Goal: Task Accomplishment & Management: Use online tool/utility

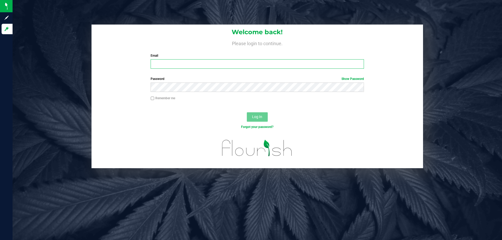
click at [199, 63] on input "Email" at bounding box center [257, 63] width 213 height 9
type input "[EMAIL_ADDRESS][DOMAIN_NAME]"
click at [247, 112] on button "Log In" at bounding box center [257, 116] width 21 height 9
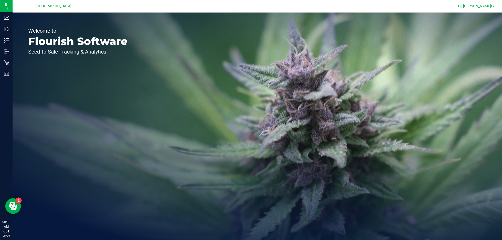
click at [475, 5] on span "Hi, [PERSON_NAME]!" at bounding box center [475, 6] width 34 height 4
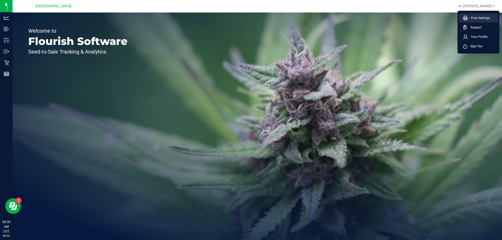
click at [472, 16] on span "Print Settings" at bounding box center [479, 17] width 22 height 5
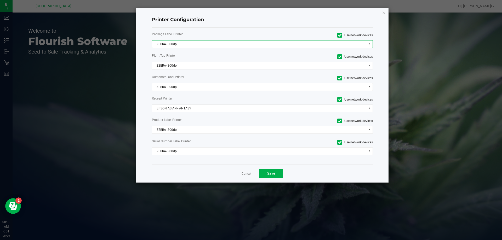
click at [178, 42] on span "ZEBRA- 300dpi" at bounding box center [259, 44] width 214 height 7
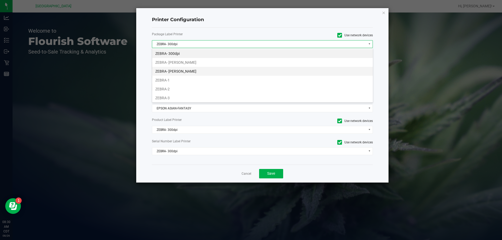
click at [181, 70] on li "ZEBRA- JEFFREY-BANKS" at bounding box center [262, 71] width 221 height 9
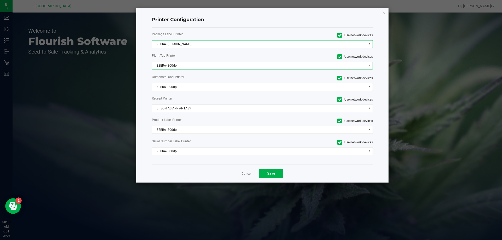
click at [181, 65] on span "ZEBRA- 300dpi" at bounding box center [259, 65] width 214 height 7
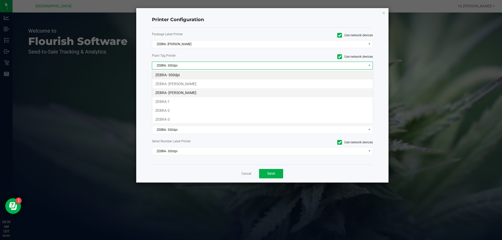
scroll to position [8, 221]
click at [189, 93] on li "ZEBRA- JEFFREY-BANKS" at bounding box center [262, 92] width 221 height 9
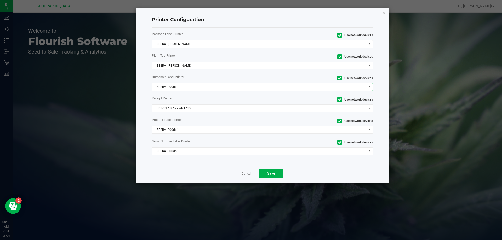
click at [193, 85] on span "ZEBRA- 300dpi" at bounding box center [259, 86] width 214 height 7
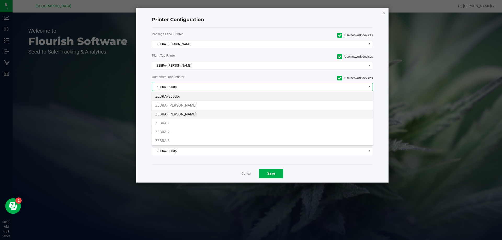
click at [195, 116] on li "ZEBRA- JEFFREY-BANKS" at bounding box center [262, 114] width 221 height 9
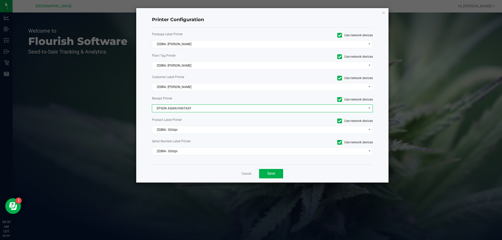
click at [192, 111] on span "EPSON ASIAN-FANTASY" at bounding box center [259, 108] width 214 height 7
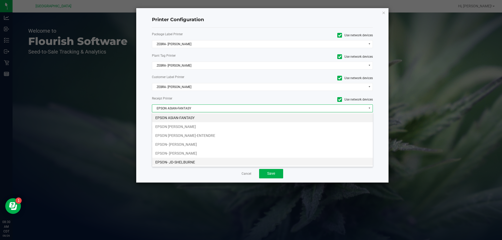
click at [189, 164] on li "EPSON- JD-SHELBURNE" at bounding box center [262, 162] width 221 height 9
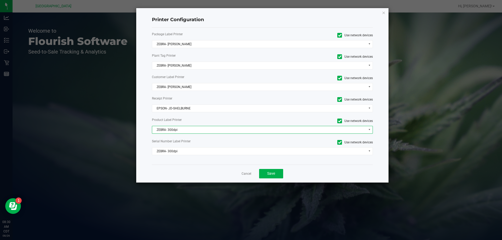
click at [183, 132] on span "ZEBRA- 300dpi" at bounding box center [259, 129] width 214 height 7
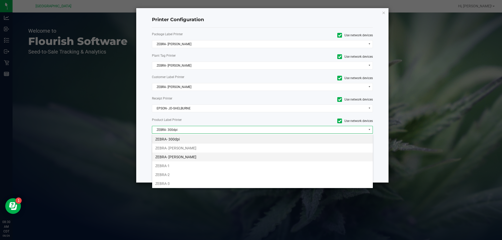
click at [188, 158] on li "ZEBRA- JEFFREY-BANKS" at bounding box center [262, 157] width 221 height 9
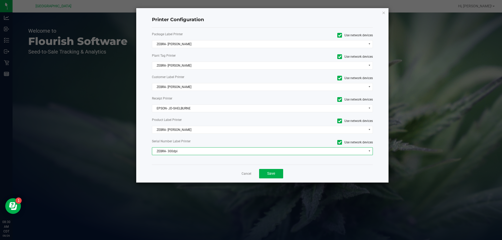
click at [179, 151] on span "ZEBRA- 300dpi" at bounding box center [259, 151] width 214 height 7
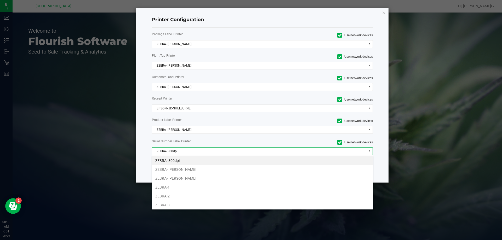
drag, startPoint x: 188, startPoint y: 177, endPoint x: 262, endPoint y: 174, distance: 73.6
click at [194, 177] on li "ZEBRA- JEFFREY-BANKS" at bounding box center [262, 178] width 221 height 9
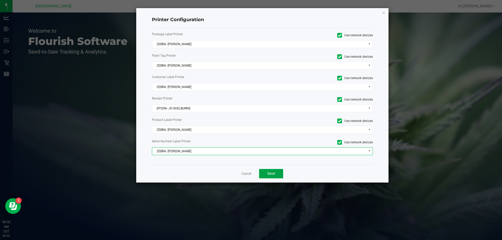
drag, startPoint x: 264, startPoint y: 173, endPoint x: 201, endPoint y: 36, distance: 150.9
click at [264, 173] on button "Save" at bounding box center [271, 173] width 24 height 9
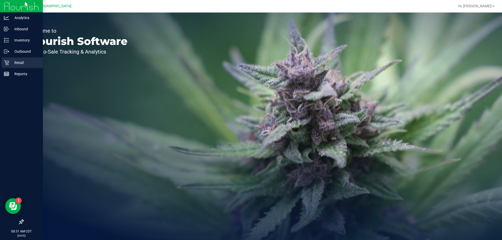
click at [24, 64] on p "Retail" at bounding box center [24, 63] width 31 height 6
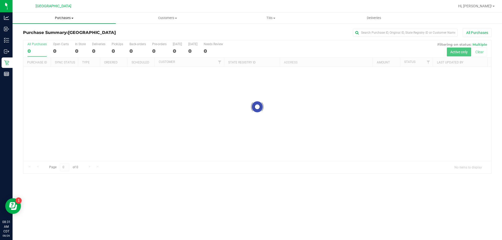
click at [66, 20] on span "Purchases" at bounding box center [64, 18] width 103 height 5
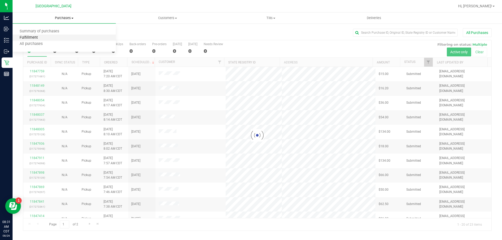
click at [36, 36] on span "Fulfillment" at bounding box center [29, 38] width 32 height 4
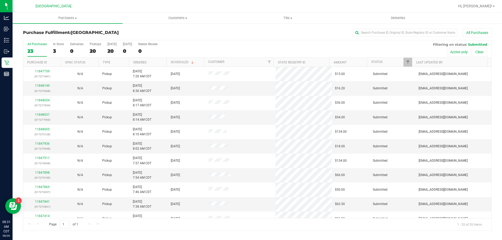
click at [142, 64] on th "Ordered" at bounding box center [148, 62] width 38 height 9
click at [45, 87] on link "11847427" at bounding box center [42, 86] width 15 height 4
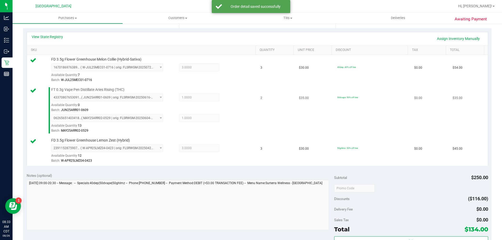
scroll to position [157, 0]
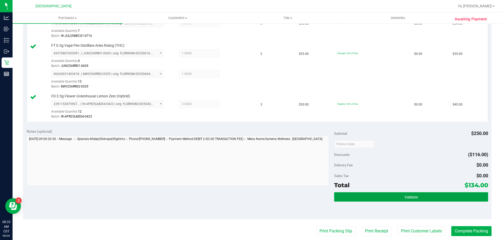
click at [396, 198] on button "Validate" at bounding box center [411, 196] width 154 height 9
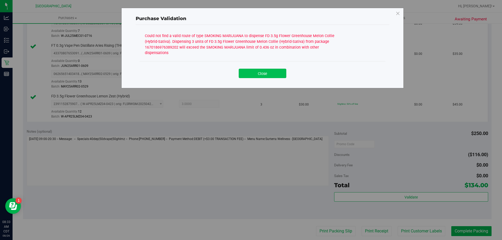
click at [256, 70] on button "Close" at bounding box center [263, 73] width 48 height 9
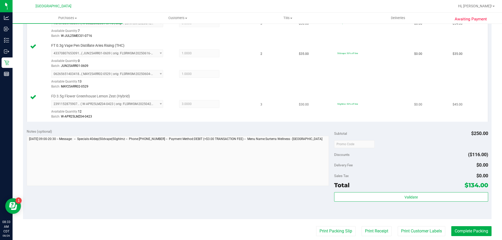
scroll to position [0, 0]
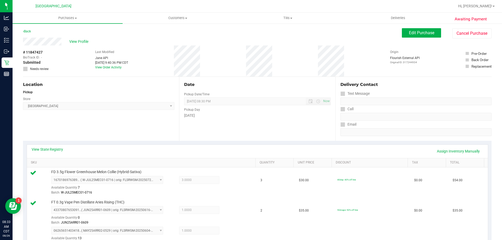
click at [48, 146] on div "View State Registry Assign Inventory Manually" at bounding box center [257, 151] width 461 height 13
click at [49, 147] on link "View State Registry" at bounding box center [47, 149] width 31 height 5
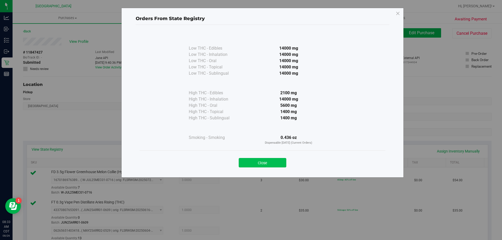
click at [271, 162] on button "Close" at bounding box center [263, 162] width 48 height 9
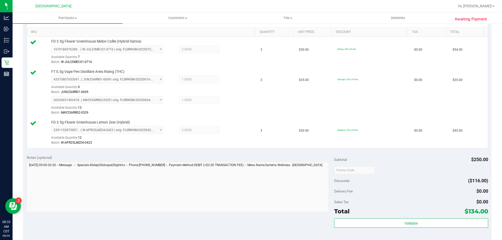
scroll to position [268, 0]
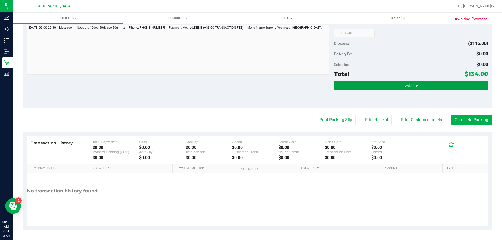
click at [353, 84] on button "Validate" at bounding box center [411, 85] width 154 height 9
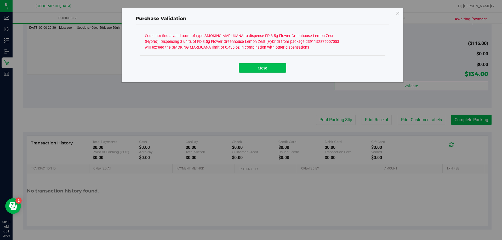
click at [258, 65] on button "Close" at bounding box center [263, 67] width 48 height 9
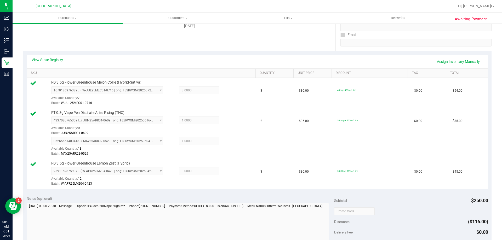
scroll to position [59, 0]
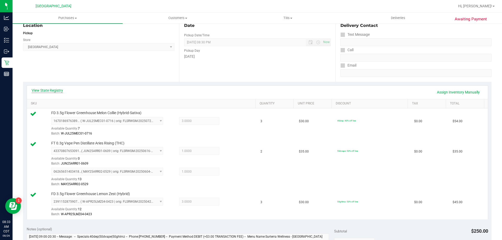
click at [45, 89] on link "View State Registry" at bounding box center [47, 90] width 31 height 5
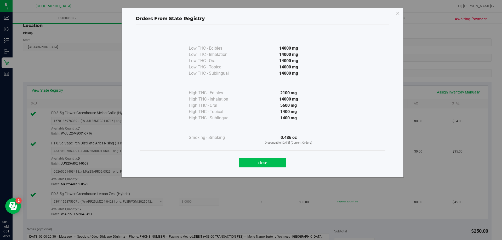
click at [252, 161] on button "Close" at bounding box center [263, 162] width 48 height 9
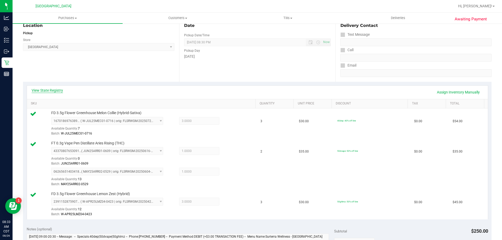
click at [54, 92] on link "View State Registry" at bounding box center [47, 90] width 31 height 5
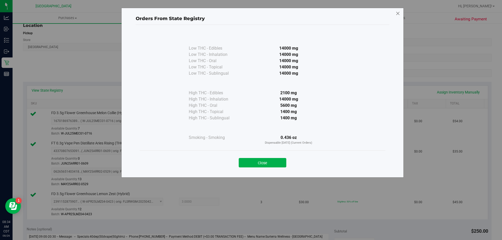
click at [398, 12] on icon at bounding box center [398, 13] width 5 height 8
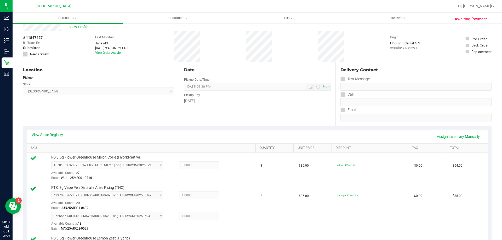
scroll to position [0, 0]
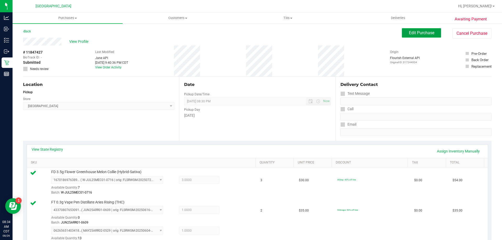
click at [415, 32] on span "Edit Purchase" at bounding box center [421, 32] width 25 height 5
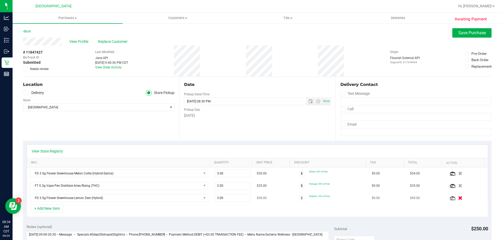
click at [458, 199] on icon "button" at bounding box center [460, 198] width 4 height 4
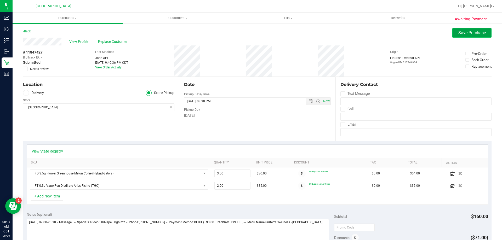
click at [461, 33] on span "Save Purchase" at bounding box center [471, 32] width 27 height 5
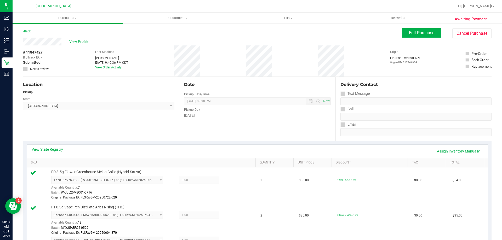
scroll to position [183, 0]
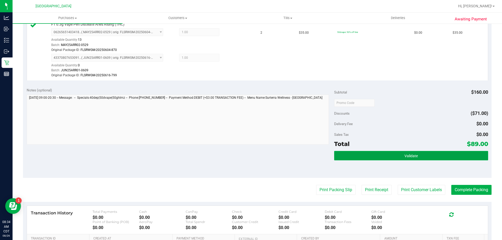
click at [404, 154] on span "Validate" at bounding box center [410, 156] width 13 height 4
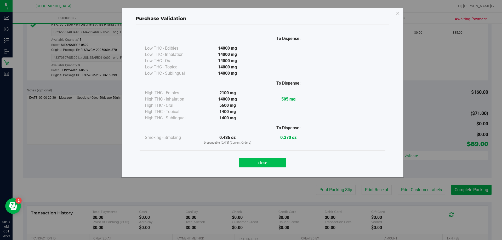
click at [255, 165] on button "Close" at bounding box center [263, 162] width 48 height 9
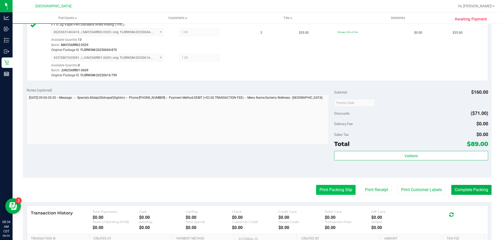
click at [326, 188] on button "Print Packing Slip" at bounding box center [335, 190] width 39 height 10
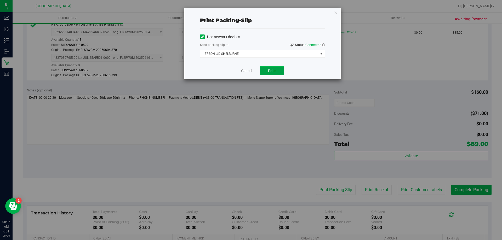
click at [271, 72] on span "Print" at bounding box center [272, 71] width 8 height 4
click at [338, 14] on div "Print packing-slip Use network devices Send packing-slip to: QZ Status: Connect…" at bounding box center [262, 43] width 156 height 71
click at [337, 11] on icon "button" at bounding box center [336, 12] width 4 height 6
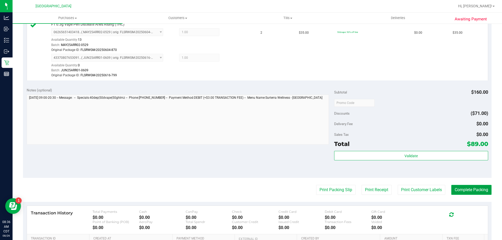
click at [471, 190] on button "Complete Packing" at bounding box center [471, 190] width 40 height 10
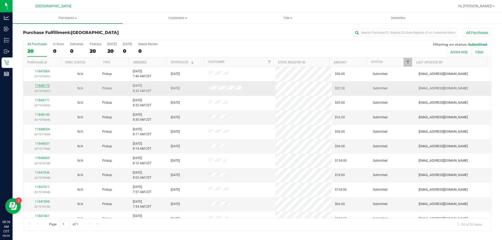
click at [41, 85] on link "11848175" at bounding box center [42, 86] width 15 height 4
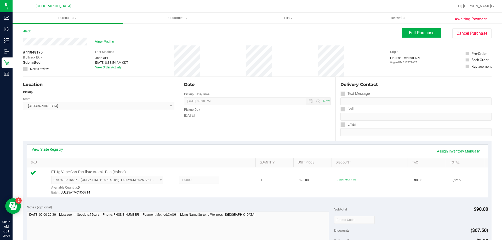
scroll to position [131, 0]
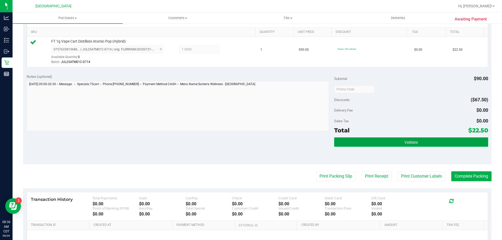
click at [371, 142] on button "Validate" at bounding box center [411, 142] width 154 height 9
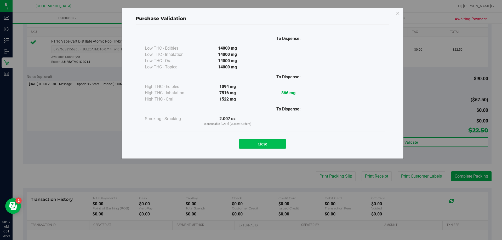
click at [267, 145] on button "Close" at bounding box center [263, 143] width 48 height 9
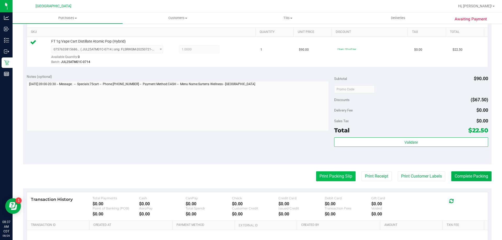
click at [332, 174] on button "Print Packing Slip" at bounding box center [335, 177] width 39 height 10
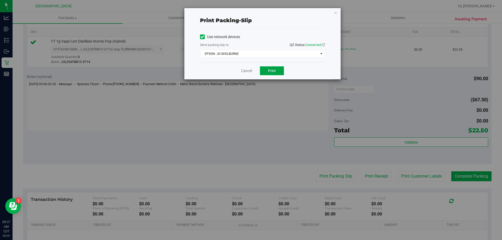
click at [266, 69] on button "Print" at bounding box center [272, 70] width 24 height 9
click at [336, 15] on icon "button" at bounding box center [336, 12] width 4 height 6
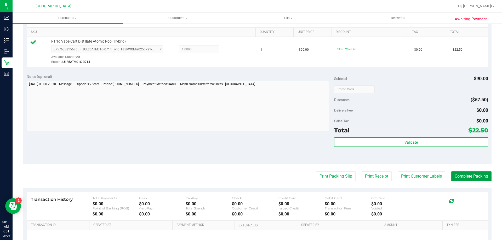
click at [480, 181] on button "Complete Packing" at bounding box center [471, 177] width 40 height 10
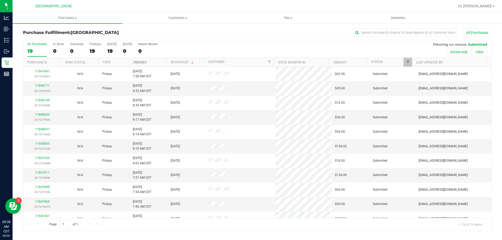
click at [136, 64] on link "Ordered" at bounding box center [140, 63] width 14 height 4
click at [137, 63] on link "Ordered" at bounding box center [143, 62] width 20 height 4
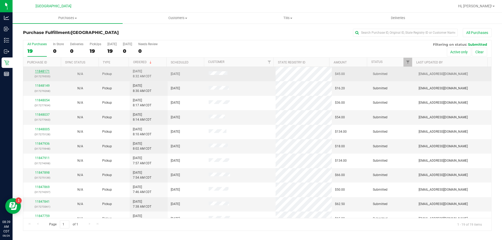
click at [44, 71] on link "11848171" at bounding box center [42, 72] width 15 height 4
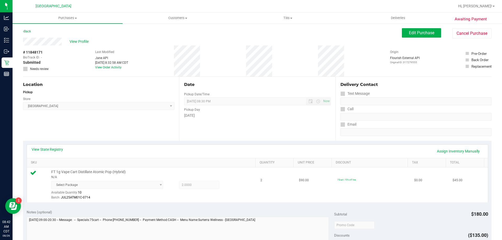
scroll to position [157, 0]
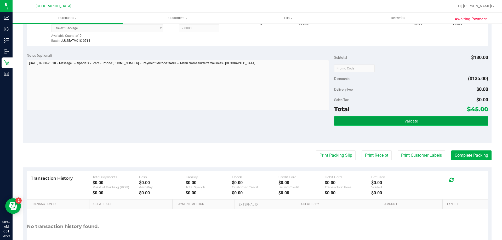
click at [394, 125] on button "Validate" at bounding box center [411, 120] width 154 height 9
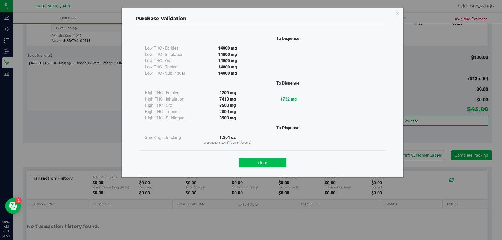
click at [267, 165] on button "Close" at bounding box center [263, 162] width 48 height 9
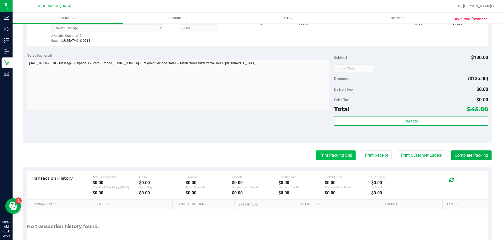
click at [333, 153] on button "Print Packing Slip" at bounding box center [335, 156] width 39 height 10
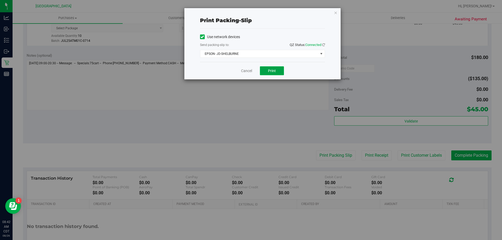
click at [268, 71] on span "Print" at bounding box center [272, 71] width 8 height 4
click at [336, 13] on icon "button" at bounding box center [336, 12] width 4 height 6
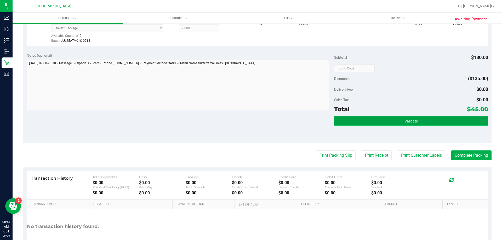
click at [410, 119] on span "Validate" at bounding box center [410, 121] width 13 height 4
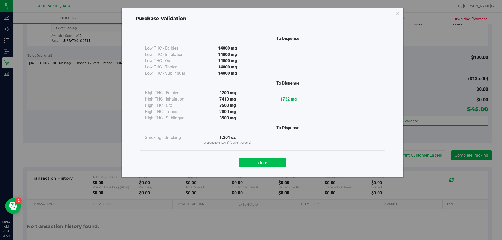
drag, startPoint x: 249, startPoint y: 158, endPoint x: 418, endPoint y: 147, distance: 169.0
click at [249, 158] on button "Close" at bounding box center [263, 162] width 48 height 9
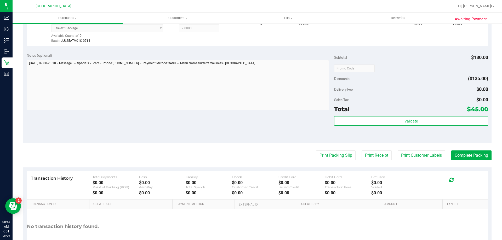
scroll to position [192, 0]
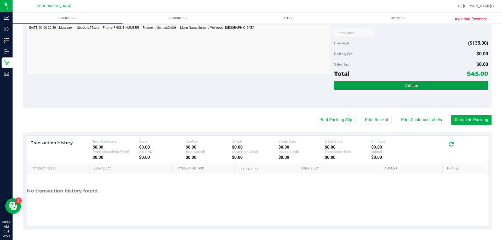
click at [390, 89] on button "Validate" at bounding box center [411, 85] width 154 height 9
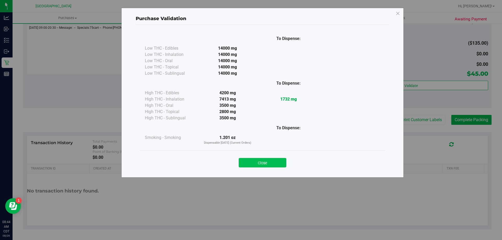
click at [269, 162] on button "Close" at bounding box center [263, 162] width 48 height 9
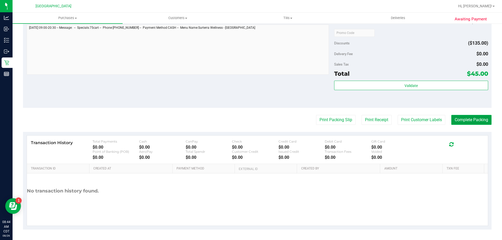
click at [469, 117] on button "Complete Packing" at bounding box center [471, 120] width 40 height 10
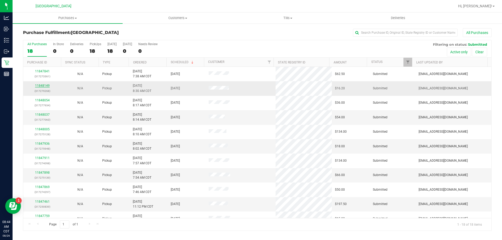
click at [39, 85] on link "11848149" at bounding box center [42, 86] width 15 height 4
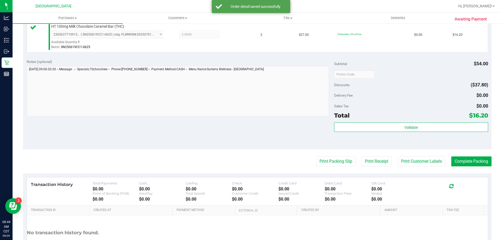
scroll to position [157, 0]
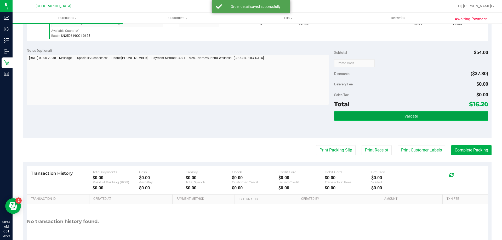
click at [374, 113] on button "Validate" at bounding box center [411, 115] width 154 height 9
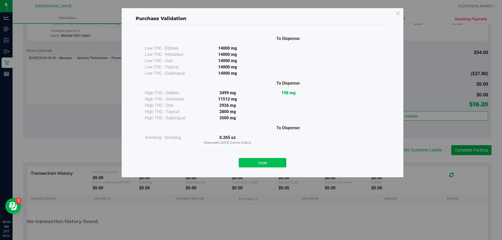
click at [266, 160] on button "Close" at bounding box center [263, 162] width 48 height 9
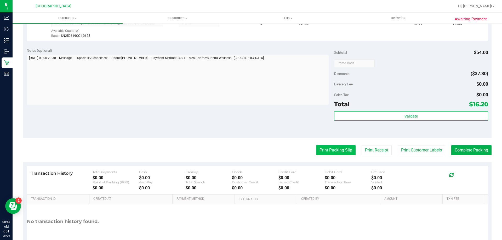
click at [320, 149] on button "Print Packing Slip" at bounding box center [335, 150] width 39 height 10
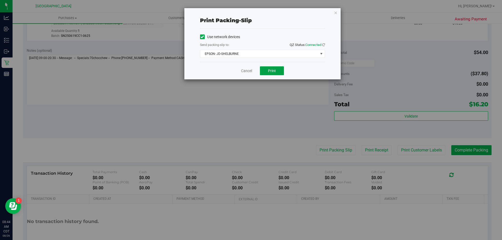
click at [268, 70] on button "Print" at bounding box center [272, 70] width 24 height 9
click at [337, 13] on icon "button" at bounding box center [336, 12] width 4 height 6
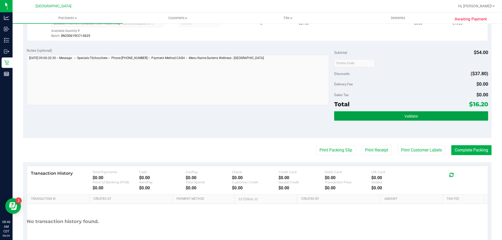
click at [431, 114] on button "Validate" at bounding box center [411, 115] width 154 height 9
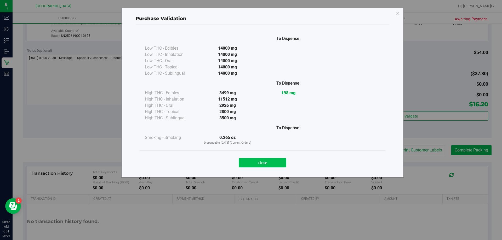
click at [267, 159] on button "Close" at bounding box center [263, 162] width 48 height 9
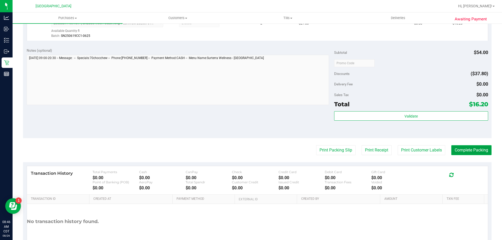
click at [471, 151] on button "Complete Packing" at bounding box center [471, 150] width 40 height 10
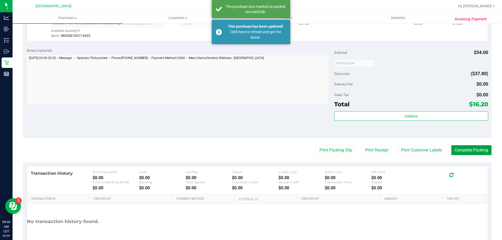
scroll to position [105, 0]
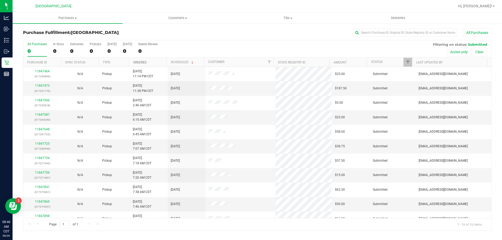
click at [141, 61] on link "Ordered" at bounding box center [140, 63] width 14 height 4
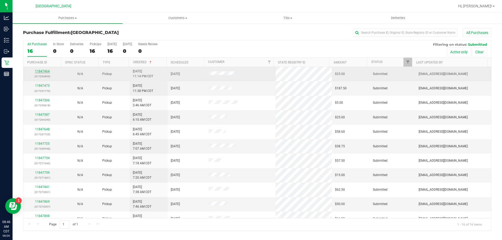
click at [39, 71] on link "11847464" at bounding box center [42, 72] width 15 height 4
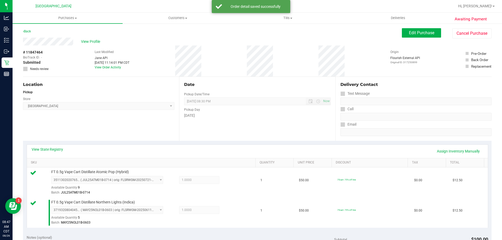
scroll to position [131, 0]
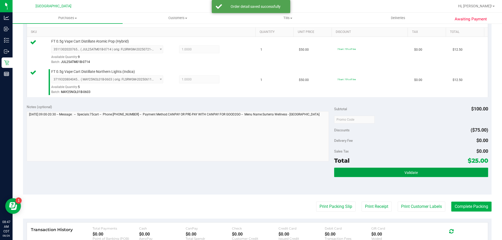
click at [373, 169] on button "Validate" at bounding box center [411, 172] width 154 height 9
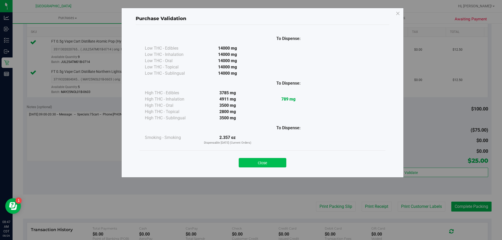
click at [275, 162] on button "Close" at bounding box center [263, 162] width 48 height 9
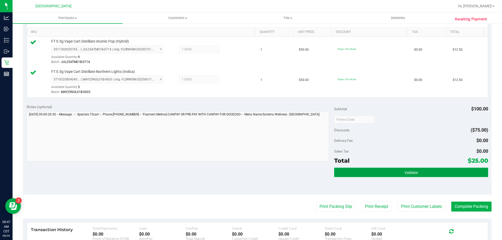
click at [412, 177] on button "Validate" at bounding box center [411, 172] width 154 height 9
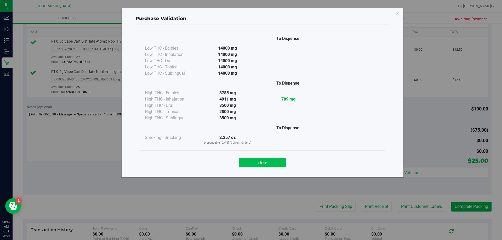
click at [254, 160] on button "Close" at bounding box center [263, 162] width 48 height 9
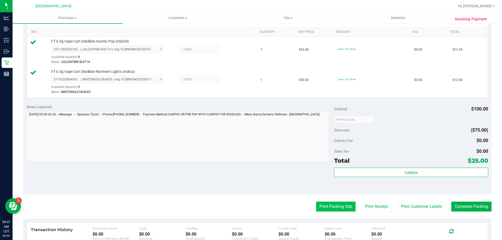
click at [318, 206] on button "Print Packing Slip" at bounding box center [335, 207] width 39 height 10
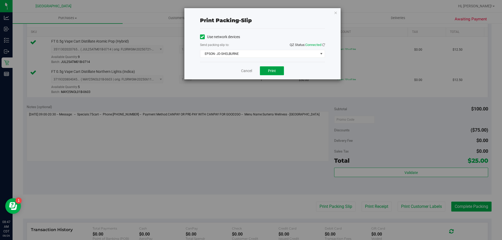
click at [281, 73] on button "Print" at bounding box center [272, 70] width 24 height 9
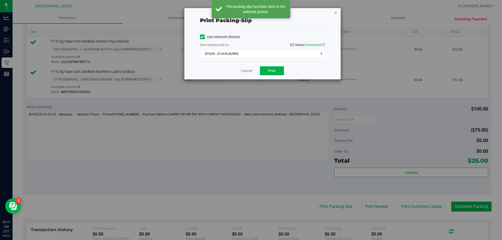
click at [336, 14] on icon "button" at bounding box center [336, 12] width 4 height 6
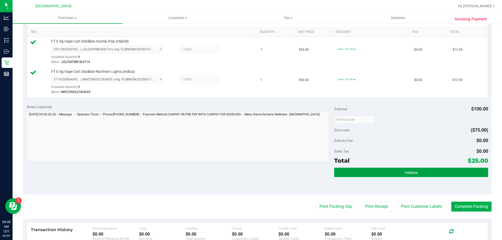
click at [421, 169] on button "Validate" at bounding box center [411, 172] width 154 height 9
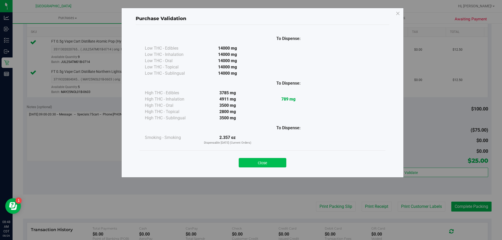
click at [269, 162] on button "Close" at bounding box center [263, 162] width 48 height 9
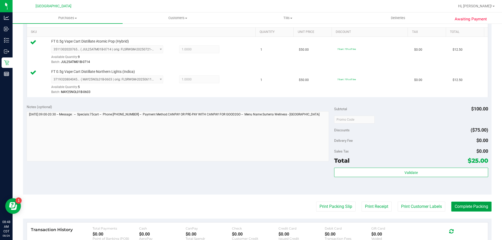
click at [485, 206] on button "Complete Packing" at bounding box center [471, 207] width 40 height 10
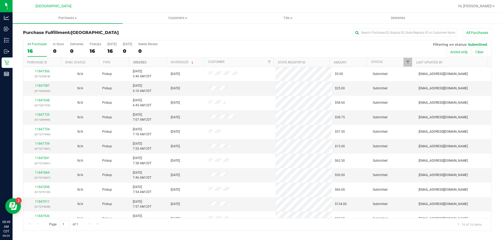
click at [135, 62] on link "Ordered" at bounding box center [140, 63] width 14 height 4
click at [39, 86] on link "11847587" at bounding box center [42, 86] width 15 height 4
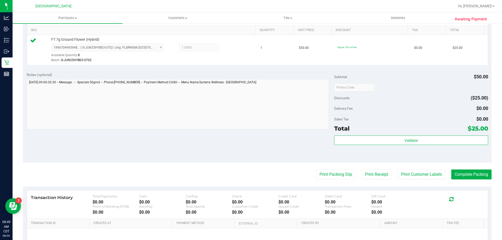
scroll to position [183, 0]
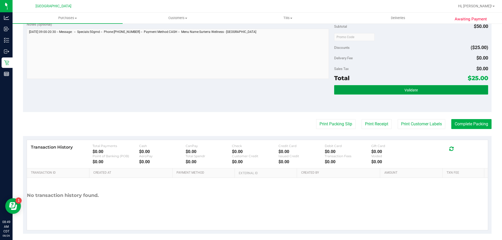
click at [421, 94] on button "Validate" at bounding box center [411, 89] width 154 height 9
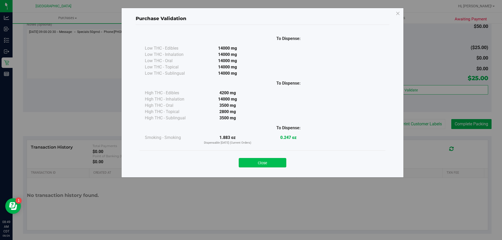
click at [269, 161] on button "Close" at bounding box center [263, 162] width 48 height 9
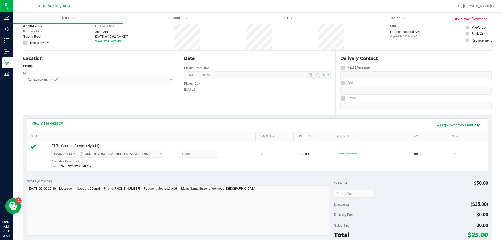
scroll to position [187, 0]
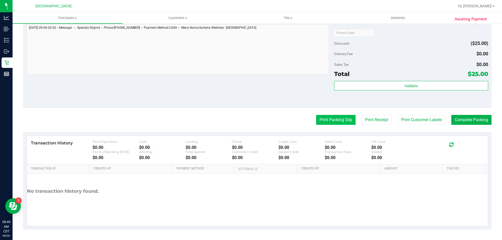
click at [328, 116] on button "Print Packing Slip" at bounding box center [335, 120] width 39 height 10
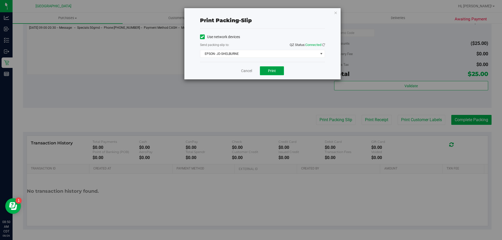
click at [270, 71] on span "Print" at bounding box center [272, 71] width 8 height 4
click at [334, 13] on icon "button" at bounding box center [336, 12] width 4 height 6
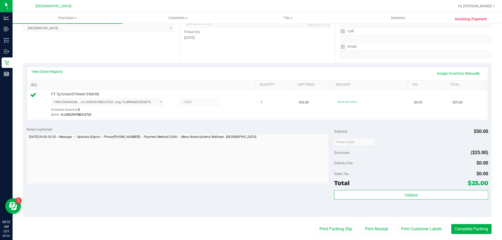
scroll to position [183, 0]
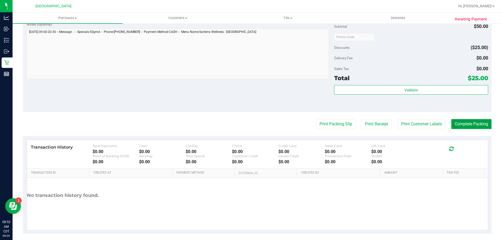
click at [482, 124] on button "Complete Packing" at bounding box center [471, 124] width 40 height 10
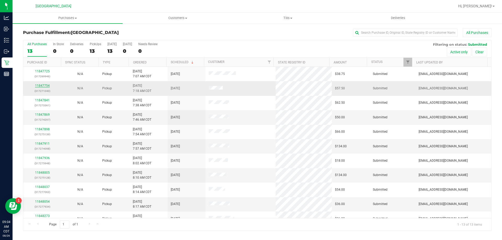
click at [44, 86] on link "11847754" at bounding box center [42, 86] width 15 height 4
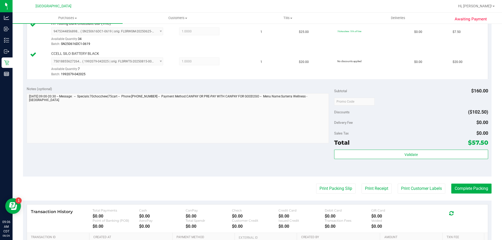
scroll to position [235, 0]
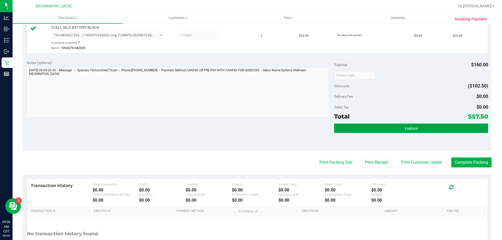
click at [368, 127] on button "Validate" at bounding box center [411, 128] width 154 height 9
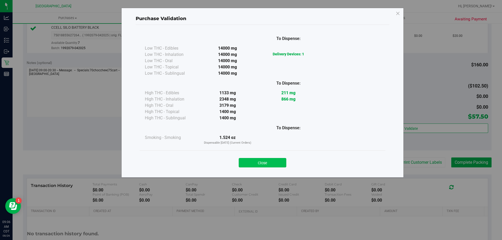
click at [272, 163] on button "Close" at bounding box center [263, 162] width 48 height 9
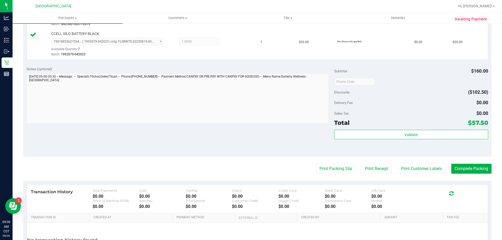
scroll to position [261, 0]
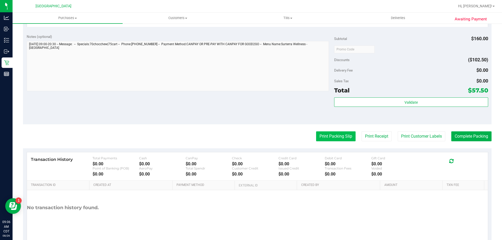
click at [326, 137] on button "Print Packing Slip" at bounding box center [335, 137] width 39 height 10
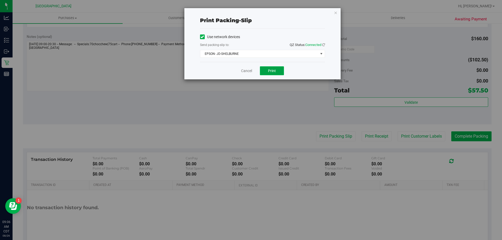
click at [277, 68] on button "Print" at bounding box center [272, 70] width 24 height 9
click at [335, 16] on div "Print packing-slip Use network devices Send packing-slip to: QZ Status: Connect…" at bounding box center [262, 43] width 156 height 71
click at [334, 13] on icon "button" at bounding box center [336, 12] width 4 height 6
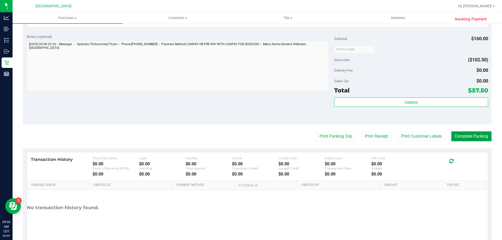
click at [466, 140] on button "Complete Packing" at bounding box center [471, 137] width 40 height 10
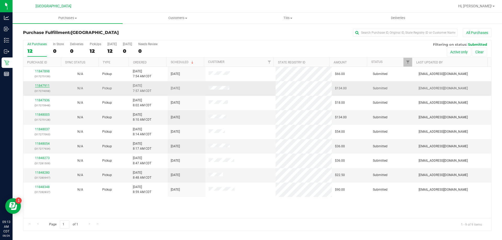
click at [41, 85] on link "11847911" at bounding box center [42, 86] width 15 height 4
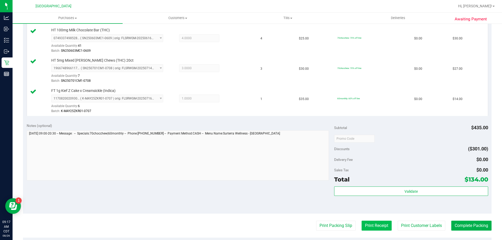
scroll to position [209, 0]
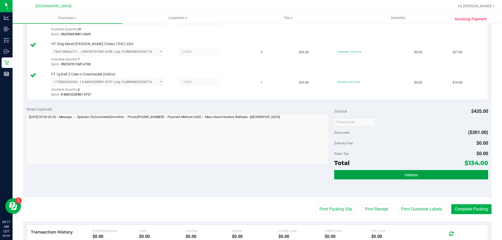
click at [382, 174] on button "Validate" at bounding box center [411, 174] width 154 height 9
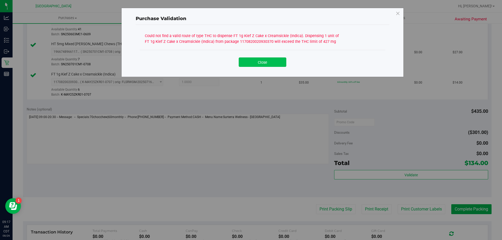
click at [265, 65] on button "Close" at bounding box center [263, 62] width 48 height 9
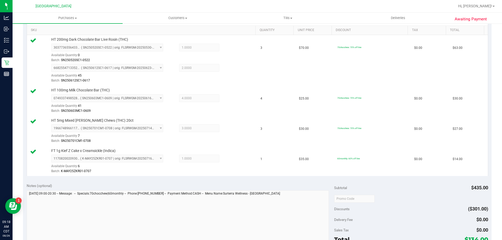
scroll to position [157, 0]
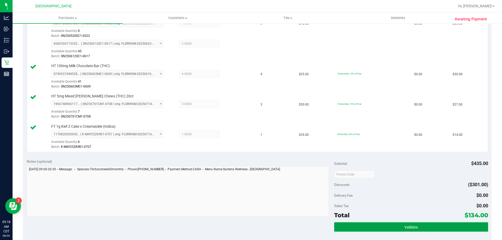
click at [393, 230] on button "Validate" at bounding box center [411, 227] width 154 height 9
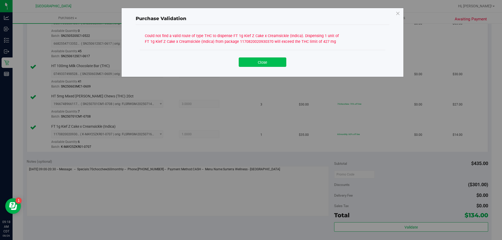
click at [272, 62] on button "Close" at bounding box center [263, 62] width 48 height 9
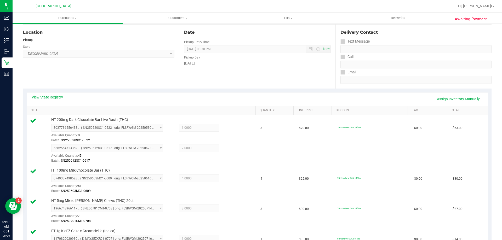
scroll to position [0, 0]
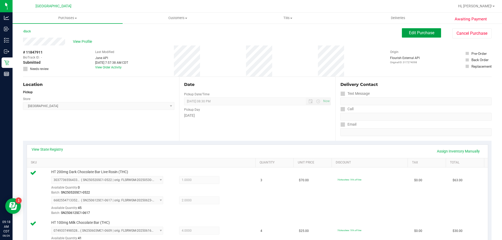
click at [411, 31] on span "Edit Purchase" at bounding box center [421, 32] width 25 height 5
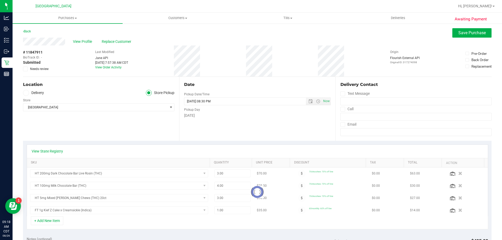
scroll to position [105, 0]
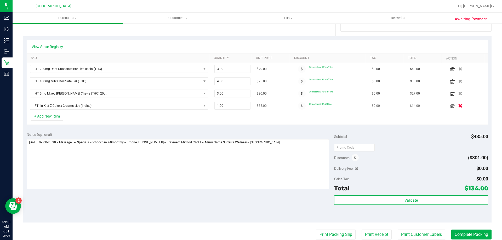
click at [458, 106] on icon "button" at bounding box center [460, 106] width 4 height 4
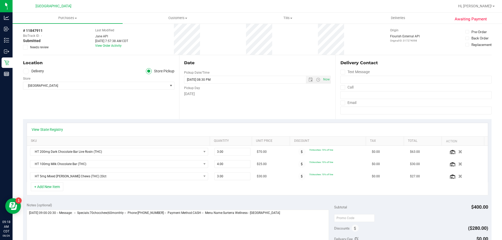
scroll to position [0, 0]
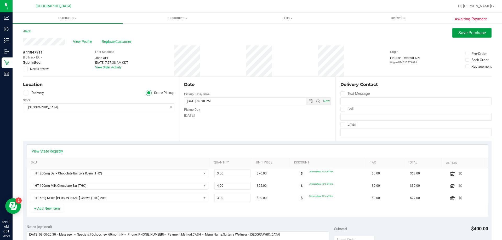
click at [468, 33] on span "Save Purchase" at bounding box center [471, 32] width 27 height 5
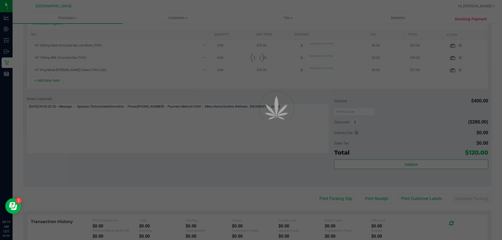
scroll to position [157, 0]
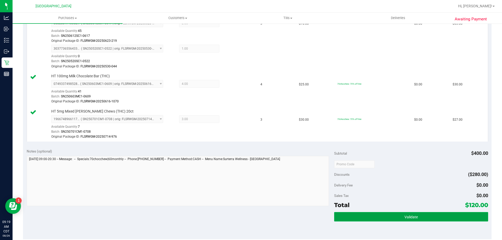
click at [417, 216] on button "Validate" at bounding box center [411, 216] width 154 height 9
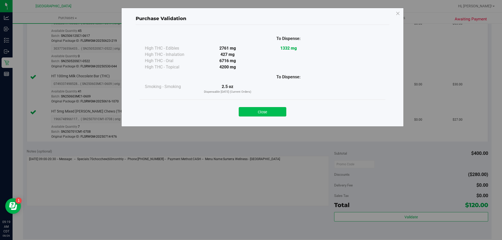
click at [275, 112] on button "Close" at bounding box center [263, 111] width 48 height 9
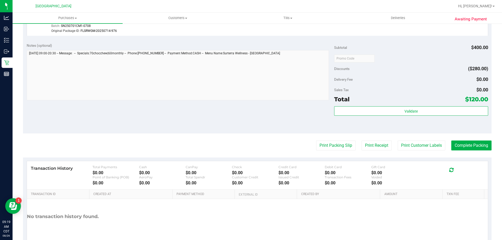
scroll to position [288, 0]
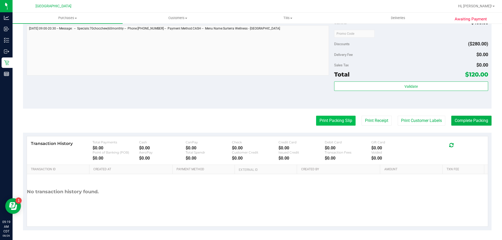
click at [323, 121] on button "Print Packing Slip" at bounding box center [335, 121] width 39 height 10
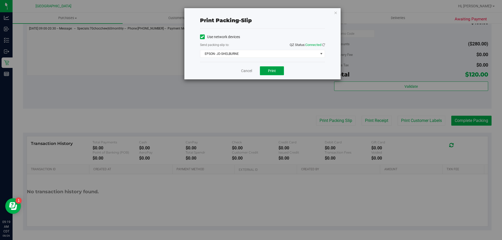
click at [272, 72] on span "Print" at bounding box center [272, 71] width 8 height 4
click at [334, 13] on icon "button" at bounding box center [336, 12] width 4 height 6
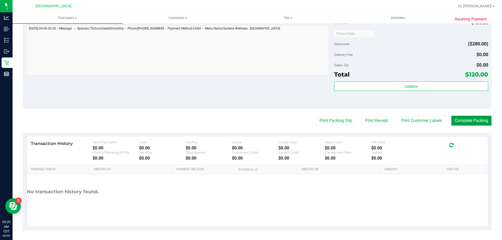
click at [460, 121] on button "Complete Packing" at bounding box center [471, 121] width 40 height 10
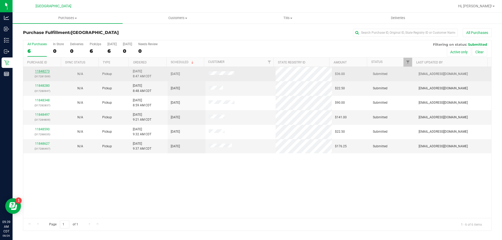
click at [45, 71] on link "11848273" at bounding box center [42, 72] width 15 height 4
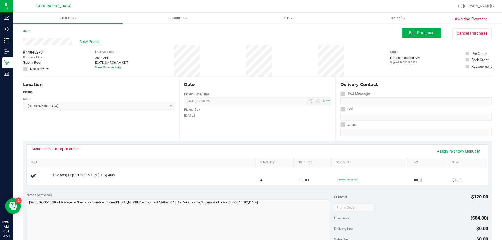
click at [85, 42] on span "View Profile" at bounding box center [90, 41] width 21 height 5
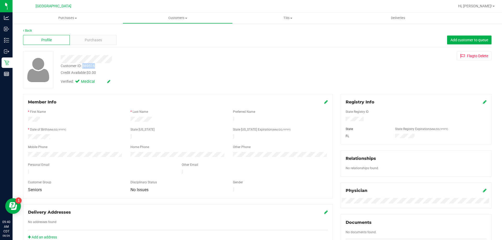
drag, startPoint x: 97, startPoint y: 67, endPoint x: 83, endPoint y: 68, distance: 14.2
click at [83, 68] on div "Customer ID: 569516 Credit Available: $0.00" at bounding box center [176, 69] width 238 height 12
copy div "569516"
click at [200, 64] on div "Customer ID: 569516 Credit Available: $0.00" at bounding box center [176, 69] width 238 height 12
click at [28, 31] on link "Back" at bounding box center [27, 31] width 9 height 4
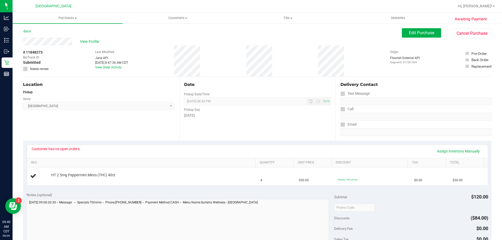
click at [24, 69] on icon at bounding box center [25, 69] width 3 height 0
click at [409, 30] on button "Edit Purchase" at bounding box center [421, 32] width 39 height 9
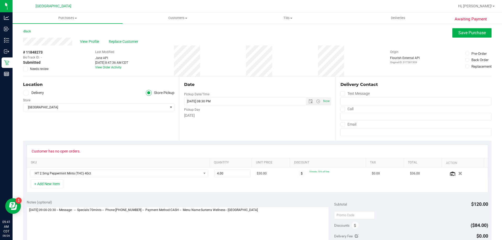
click at [26, 69] on icon at bounding box center [25, 69] width 3 height 0
click at [0, 0] on input "Needs review" at bounding box center [0, 0] width 0 height 0
click at [466, 37] on button "Save Purchase" at bounding box center [471, 32] width 39 height 9
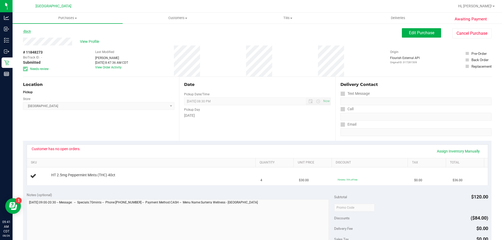
click at [27, 32] on link "Back" at bounding box center [27, 32] width 8 height 4
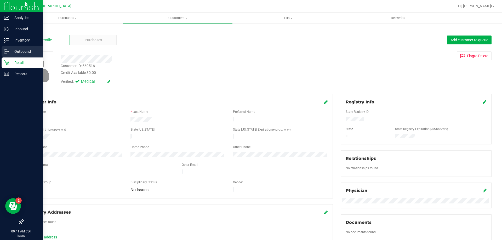
click at [19, 57] on link "Outbound" at bounding box center [21, 51] width 43 height 11
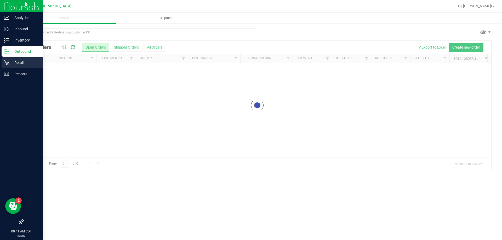
click at [13, 64] on p "Retail" at bounding box center [24, 63] width 31 height 6
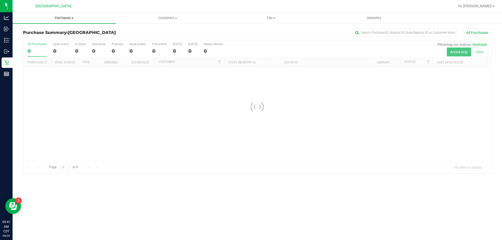
click at [63, 17] on span "Purchases" at bounding box center [64, 18] width 103 height 5
click at [41, 37] on span "Fulfillment" at bounding box center [29, 38] width 32 height 4
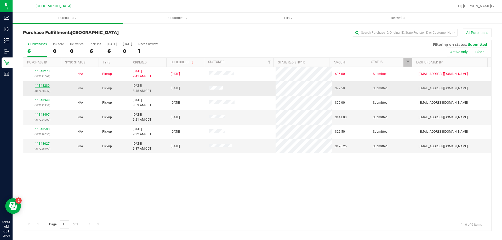
click at [45, 84] on link "11848280" at bounding box center [42, 86] width 15 height 4
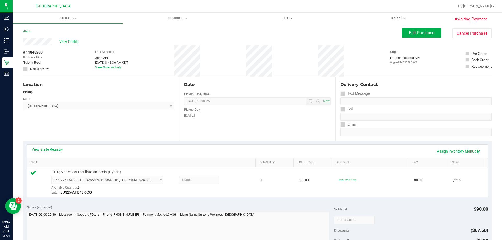
scroll to position [105, 0]
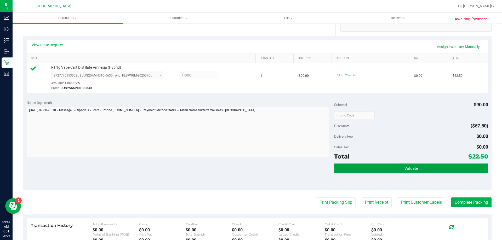
click at [419, 168] on button "Validate" at bounding box center [411, 168] width 154 height 9
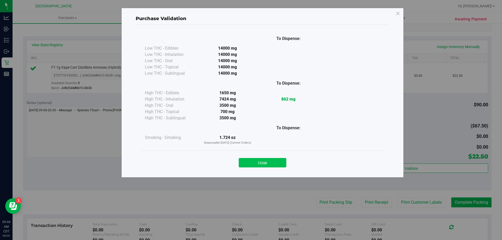
click at [261, 161] on button "Close" at bounding box center [263, 162] width 48 height 9
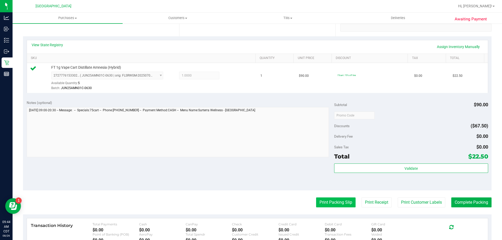
click at [328, 203] on button "Print Packing Slip" at bounding box center [335, 203] width 39 height 10
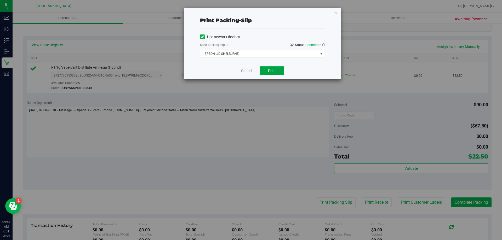
click at [272, 68] on button "Print" at bounding box center [272, 70] width 24 height 9
click at [335, 15] on icon "button" at bounding box center [336, 12] width 4 height 6
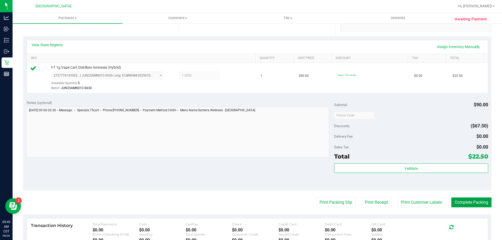
click at [476, 205] on button "Complete Packing" at bounding box center [471, 203] width 40 height 10
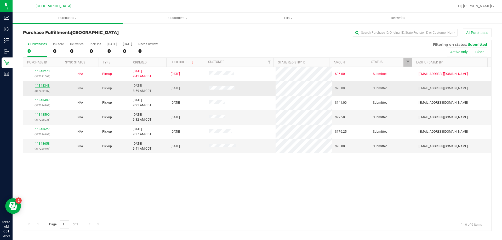
click at [43, 84] on link "11848348" at bounding box center [42, 86] width 15 height 4
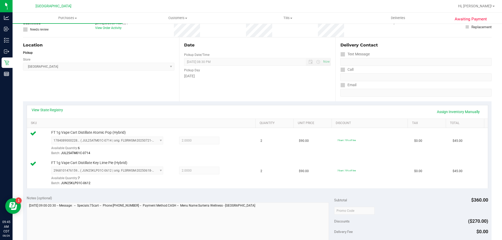
scroll to position [131, 0]
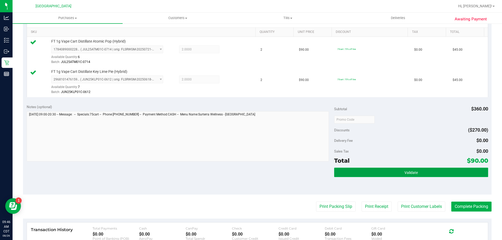
click at [414, 173] on span "Validate" at bounding box center [410, 173] width 13 height 4
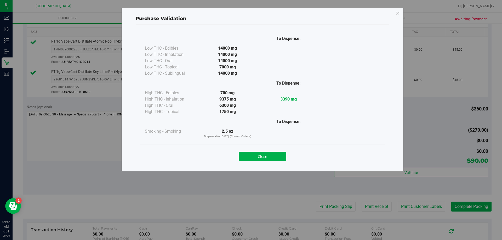
click at [250, 151] on div "Close" at bounding box center [263, 155] width 238 height 13
click at [258, 164] on div "Close" at bounding box center [263, 154] width 246 height 21
click at [259, 156] on button "Close" at bounding box center [263, 156] width 48 height 9
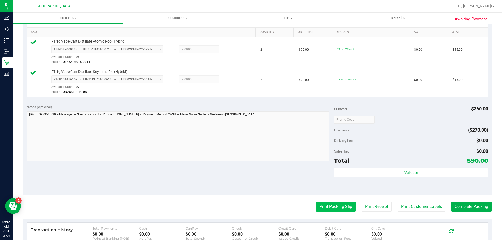
click at [322, 210] on button "Print Packing Slip" at bounding box center [335, 207] width 39 height 10
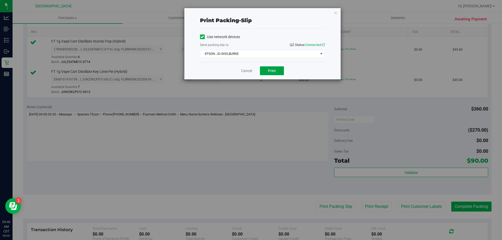
click at [274, 73] on button "Print" at bounding box center [272, 70] width 24 height 9
click at [335, 13] on icon "button" at bounding box center [336, 12] width 4 height 6
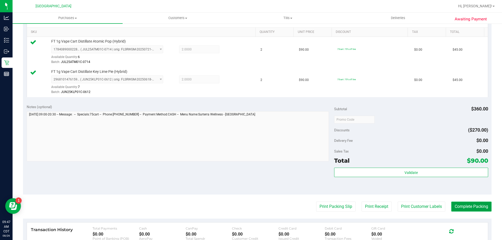
click at [461, 202] on button "Complete Packing" at bounding box center [471, 207] width 40 height 10
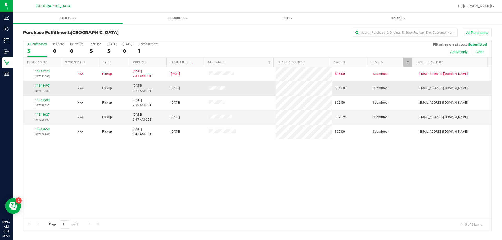
click at [47, 87] on link "11848497" at bounding box center [42, 86] width 15 height 4
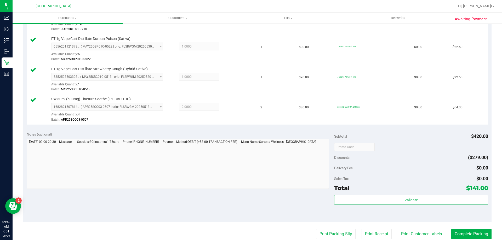
scroll to position [209, 0]
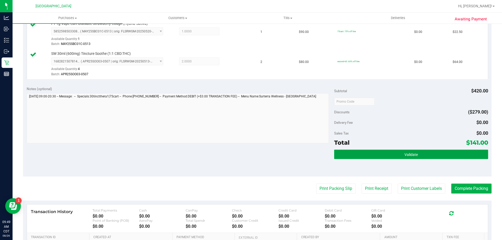
click at [405, 158] on button "Validate" at bounding box center [411, 154] width 154 height 9
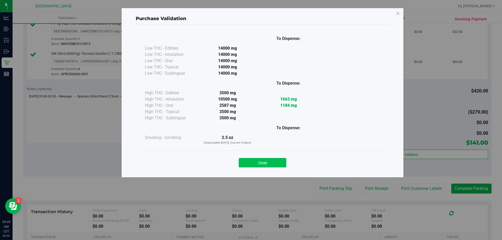
click at [279, 160] on button "Close" at bounding box center [263, 162] width 48 height 9
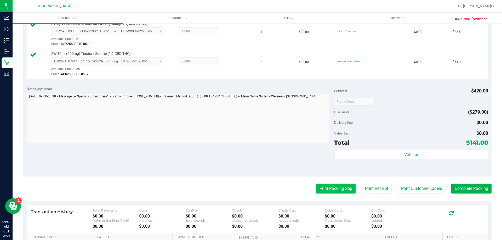
click at [330, 189] on button "Print Packing Slip" at bounding box center [335, 189] width 39 height 10
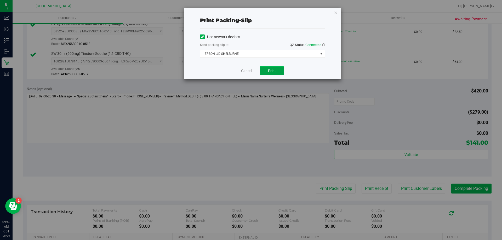
click at [273, 71] on span "Print" at bounding box center [272, 71] width 8 height 4
click at [335, 12] on icon "button" at bounding box center [336, 12] width 4 height 6
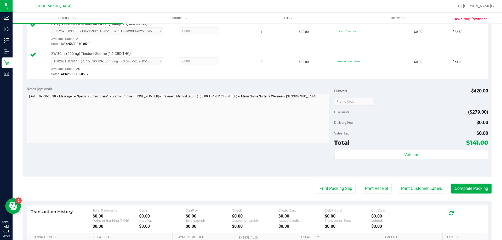
click at [461, 183] on purchase-details "Back Edit Purchase Cancel Purchase View Profile # 11848497 BioTrack ID: - Submi…" at bounding box center [257, 59] width 469 height 480
click at [461, 185] on button "Complete Packing" at bounding box center [471, 189] width 40 height 10
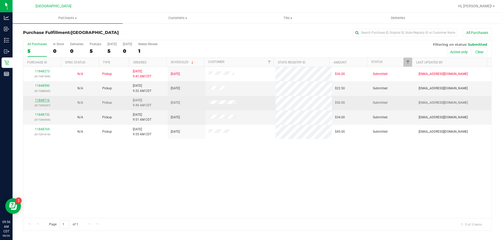
click at [46, 100] on link "11848716" at bounding box center [42, 101] width 15 height 4
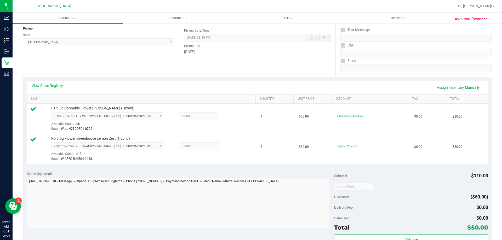
scroll to position [183, 0]
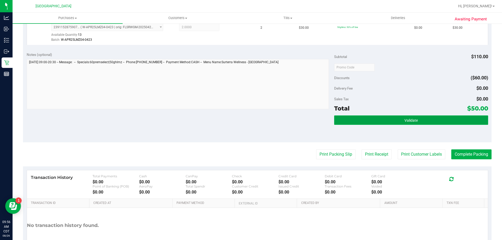
click at [364, 121] on button "Validate" at bounding box center [411, 120] width 154 height 9
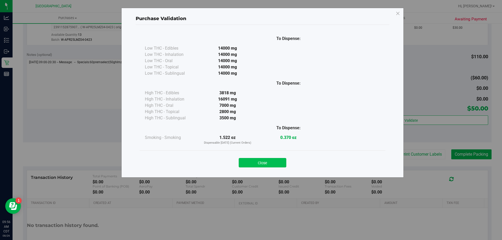
click at [261, 160] on button "Close" at bounding box center [263, 162] width 48 height 9
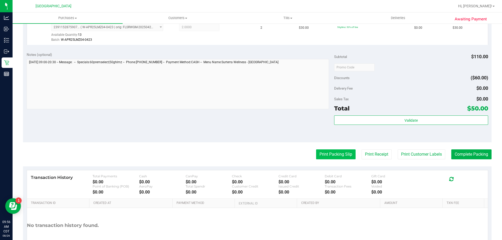
click at [318, 152] on button "Print Packing Slip" at bounding box center [335, 155] width 39 height 10
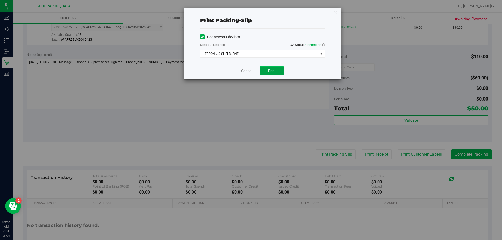
click at [274, 71] on span "Print" at bounding box center [272, 71] width 8 height 4
click at [336, 15] on icon "button" at bounding box center [336, 12] width 4 height 6
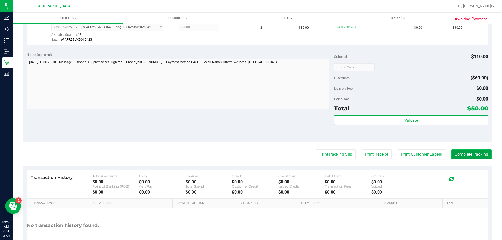
click at [469, 154] on button "Complete Packing" at bounding box center [471, 155] width 40 height 10
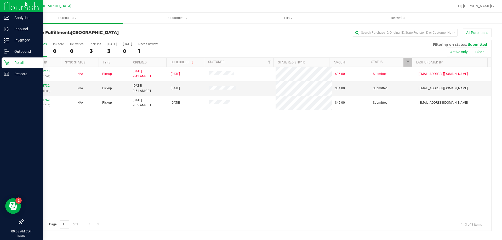
click at [15, 64] on p "Retail" at bounding box center [24, 63] width 31 height 6
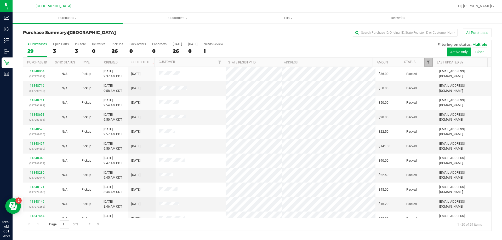
click at [426, 64] on span "Filter" at bounding box center [428, 62] width 4 height 4
click at [315, 42] on div "All Purchases 29 Open Carts 3 In Store 3 Deliveries 0 PickUps 26 Back-orders 0 …" at bounding box center [257, 42] width 468 height 4
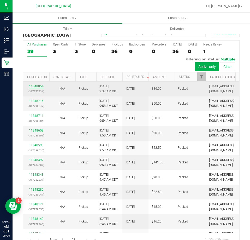
click at [38, 87] on link "11848054" at bounding box center [36, 86] width 15 height 4
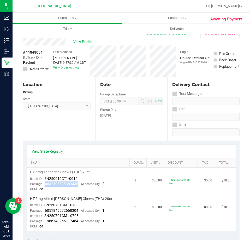
drag, startPoint x: 77, startPoint y: 185, endPoint x: 45, endPoint y: 185, distance: 31.4
click at [45, 185] on span "4632198328389438" at bounding box center [61, 184] width 33 height 4
copy span "4632198328389438"
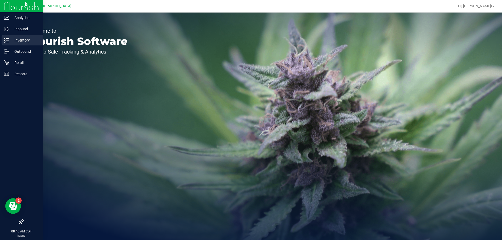
click at [10, 39] on p "Inventory" at bounding box center [24, 40] width 31 height 6
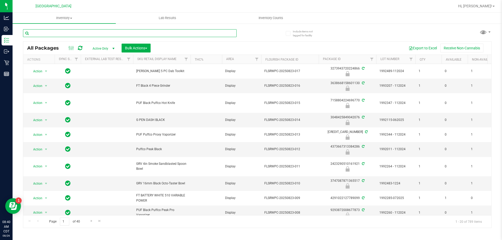
click at [64, 34] on input "text" at bounding box center [130, 33] width 214 height 8
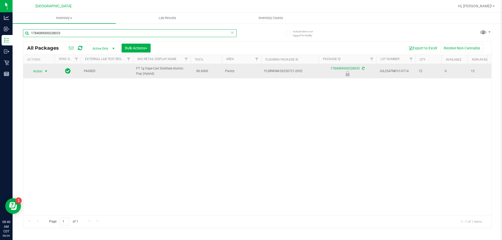
type input "1784089000228033"
click at [43, 72] on span "select" at bounding box center [46, 71] width 7 height 7
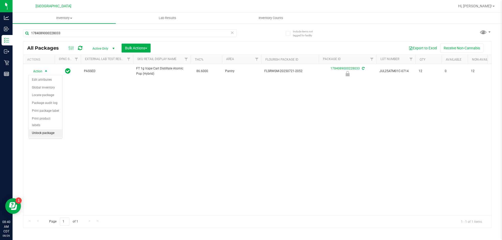
click at [43, 129] on li "Unlock package" at bounding box center [45, 133] width 33 height 8
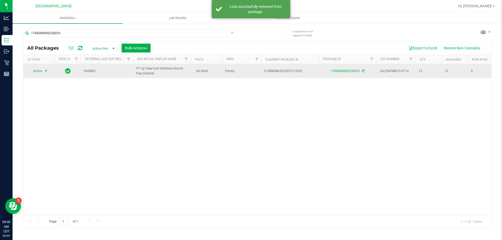
click at [38, 70] on span "Action" at bounding box center [35, 70] width 14 height 7
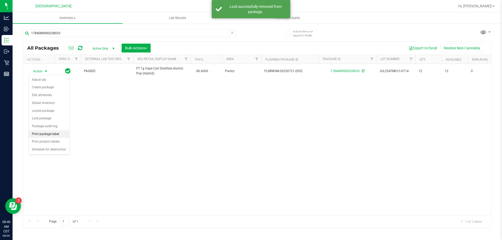
click at [45, 135] on li "Print package label" at bounding box center [49, 134] width 41 height 8
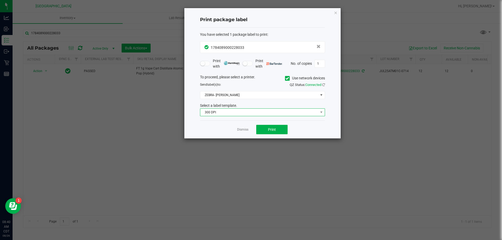
click at [225, 111] on span "300 DPI" at bounding box center [259, 112] width 118 height 7
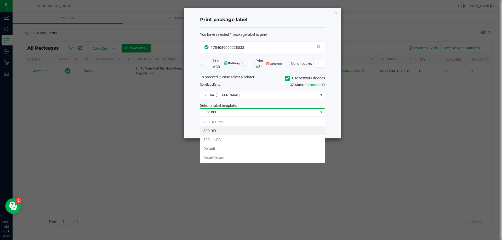
scroll to position [8, 125]
click at [220, 126] on li "203 DPI Test" at bounding box center [262, 122] width 124 height 9
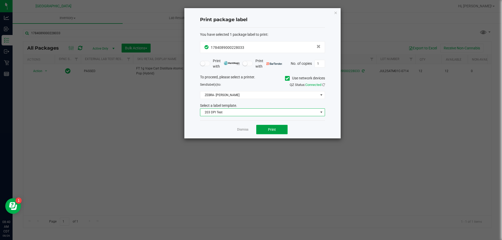
click at [266, 133] on button "Print" at bounding box center [271, 129] width 31 height 9
click at [337, 14] on icon "button" at bounding box center [336, 12] width 4 height 6
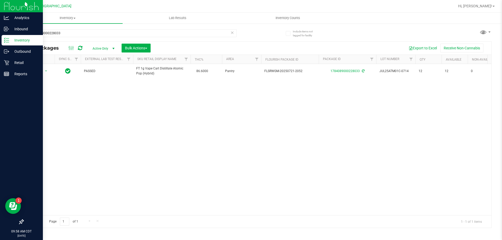
click at [24, 40] on p "Inventory" at bounding box center [24, 40] width 31 height 6
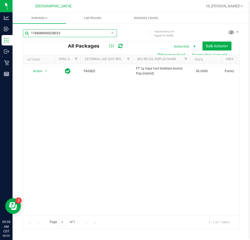
click at [0, 36] on html "Analytics Inbound Inventory Outbound Retail Reports 09:59 AM CDT [DATE] 08/26 […" at bounding box center [125, 120] width 250 height 240
paste input "4632198328389438"
type input "4632198328389438"
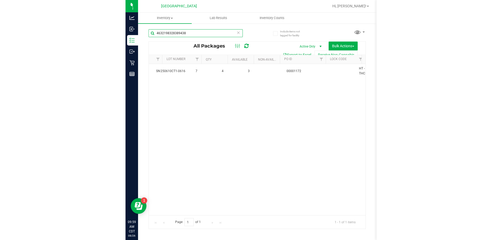
scroll to position [0, 349]
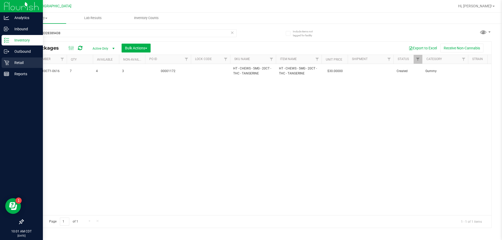
click at [14, 62] on p "Retail" at bounding box center [24, 63] width 31 height 6
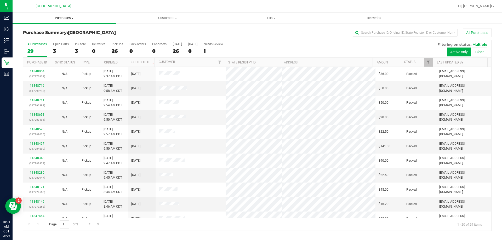
click at [69, 19] on span "Purchases" at bounding box center [64, 18] width 103 height 5
click at [45, 41] on li "Fulfillment" at bounding box center [64, 38] width 103 height 6
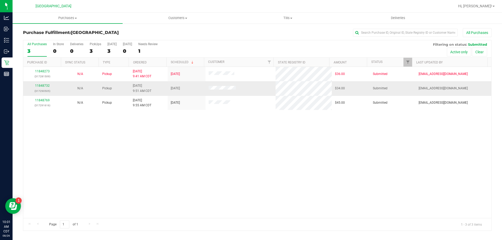
click at [35, 85] on div "11848732 (317290505)" at bounding box center [42, 88] width 32 height 10
click at [38, 85] on link "11848732" at bounding box center [42, 86] width 15 height 4
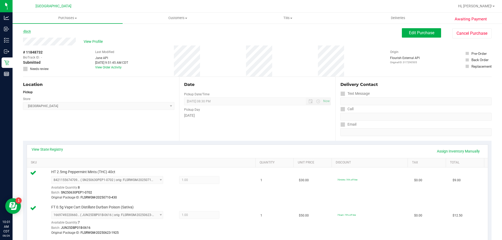
click at [24, 32] on link "Back" at bounding box center [27, 32] width 8 height 4
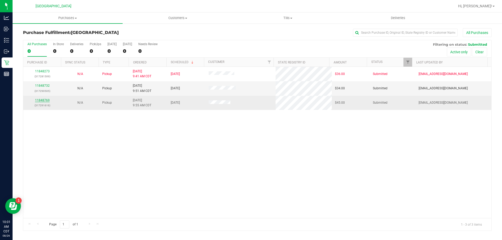
click at [43, 100] on link "11848769" at bounding box center [42, 101] width 15 height 4
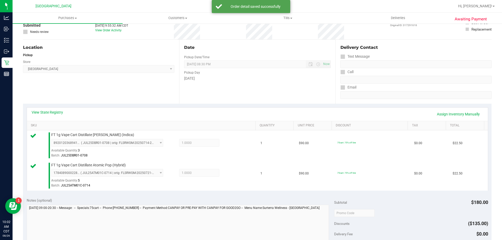
scroll to position [105, 0]
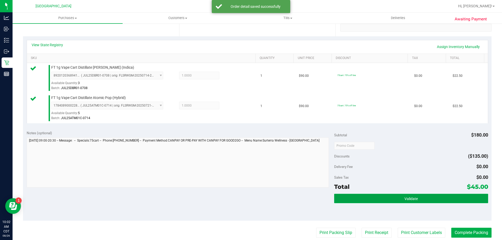
click at [250, 194] on button "Validate" at bounding box center [411, 198] width 154 height 9
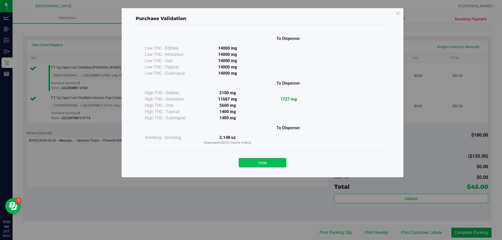
click at [250, 164] on button "Close" at bounding box center [263, 162] width 48 height 9
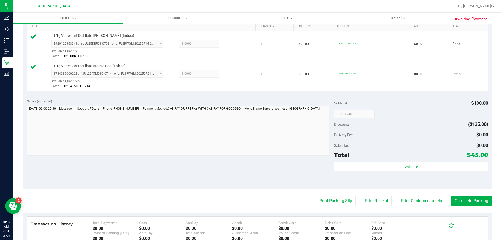
scroll to position [183, 0]
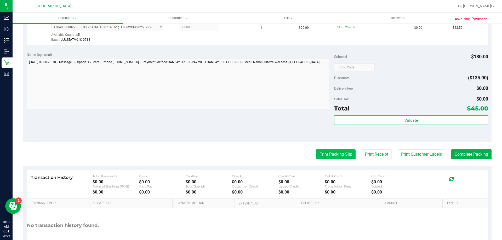
click at [250, 156] on button "Print Packing Slip" at bounding box center [335, 155] width 39 height 10
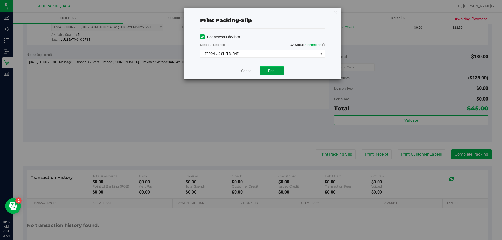
click at [250, 74] on button "Print" at bounding box center [272, 70] width 24 height 9
click at [250, 14] on icon "button" at bounding box center [336, 12] width 4 height 6
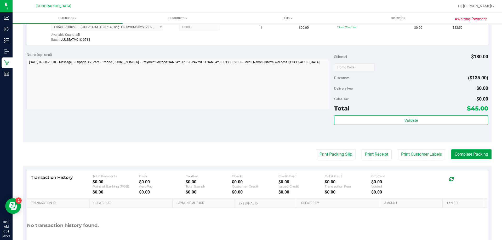
click at [250, 154] on button "Complete Packing" at bounding box center [471, 155] width 40 height 10
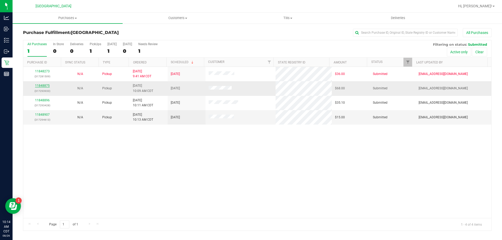
click at [37, 85] on link "11848875" at bounding box center [42, 86] width 15 height 4
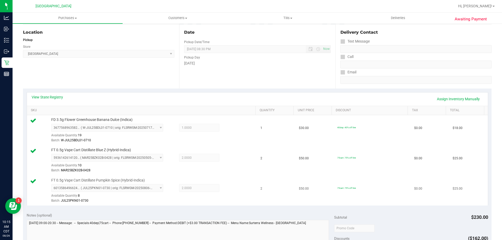
scroll to position [183, 0]
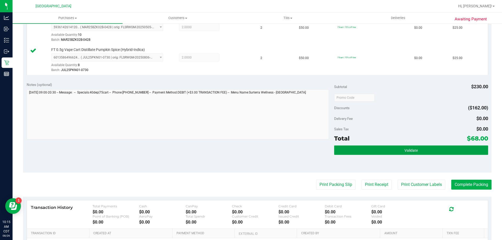
click at [250, 151] on button "Validate" at bounding box center [411, 150] width 154 height 9
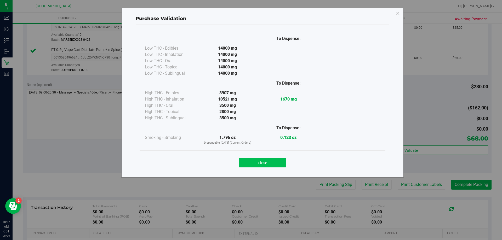
click at [250, 163] on button "Close" at bounding box center [263, 162] width 48 height 9
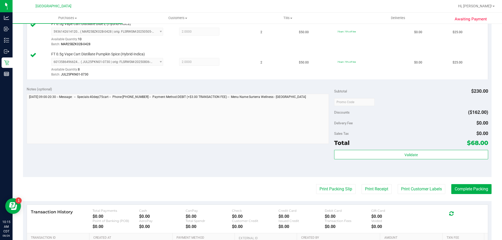
scroll to position [248, 0]
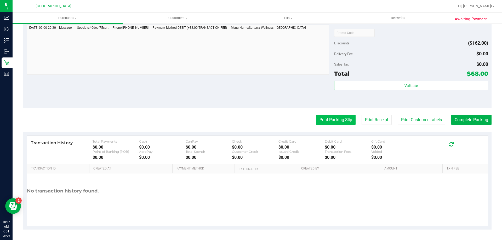
click at [250, 121] on button "Print Packing Slip" at bounding box center [335, 120] width 39 height 10
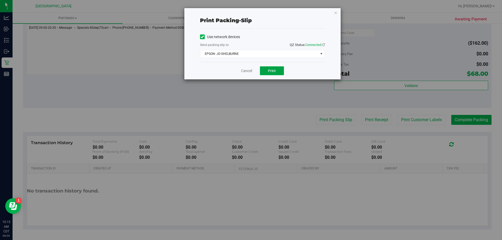
click at [250, 68] on button "Print" at bounding box center [272, 70] width 24 height 9
click at [250, 12] on icon "button" at bounding box center [336, 12] width 4 height 6
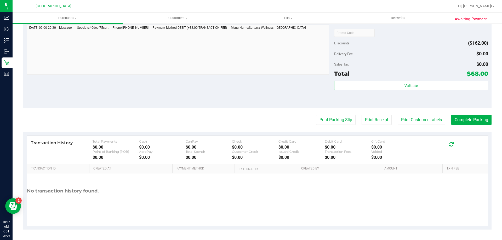
click at [250, 125] on purchase-details "Back Edit Purchase Cancel Purchase View Profile # 11848875 BioTrack ID: - Submi…" at bounding box center [257, 4] width 469 height 449
click at [250, 121] on button "Complete Packing" at bounding box center [471, 120] width 40 height 10
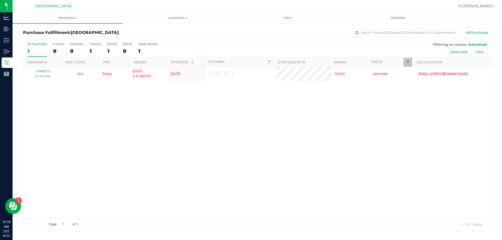
click at [103, 179] on div "11848273 (317281509) N/A Pickup [DATE] 9:41 AM CDT 8/26/2025 $36.00 Submitted […" at bounding box center [257, 142] width 468 height 151
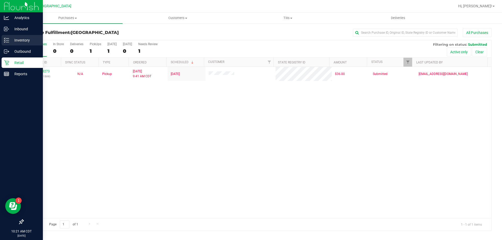
click at [15, 43] on p "Inventory" at bounding box center [24, 40] width 31 height 6
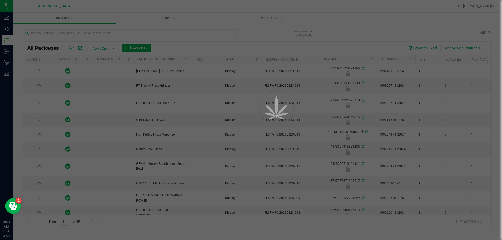
click at [51, 33] on div at bounding box center [251, 120] width 502 height 240
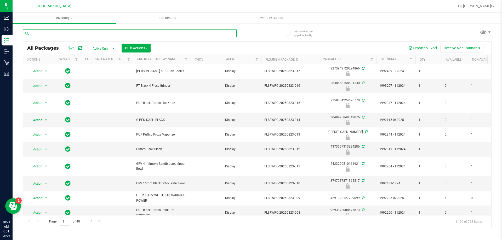
click at [51, 33] on input "text" at bounding box center [130, 33] width 214 height 8
paste input "JUN25FFP01-0701"
type input "JUN25FFP01-0701"
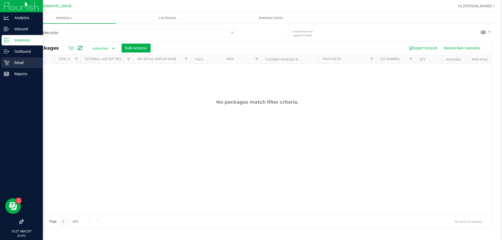
click at [15, 62] on p "Retail" at bounding box center [24, 63] width 31 height 6
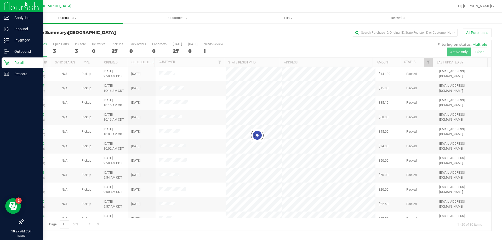
click at [58, 16] on span "Purchases" at bounding box center [68, 18] width 110 height 5
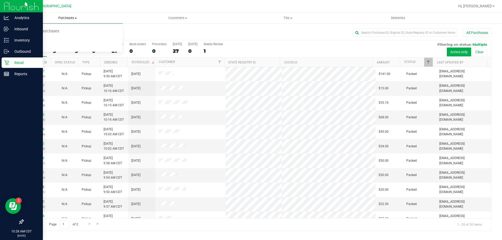
click at [64, 16] on span "Purchases" at bounding box center [68, 18] width 110 height 5
click at [62, 16] on span "Purchases" at bounding box center [68, 18] width 110 height 5
click at [22, 37] on span "Fulfillment" at bounding box center [29, 38] width 32 height 4
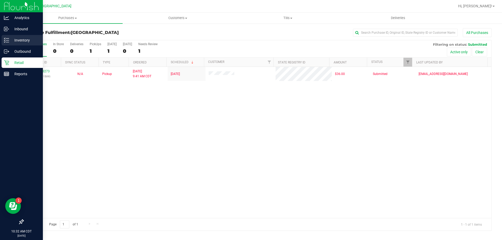
click at [10, 41] on p "Inventory" at bounding box center [24, 40] width 31 height 6
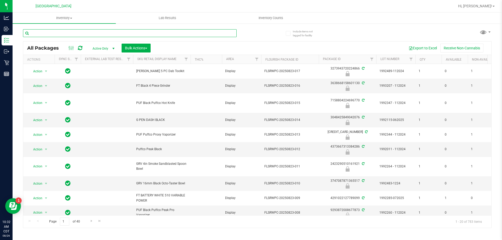
click at [55, 34] on input "text" at bounding box center [130, 33] width 214 height 8
type input "theragels"
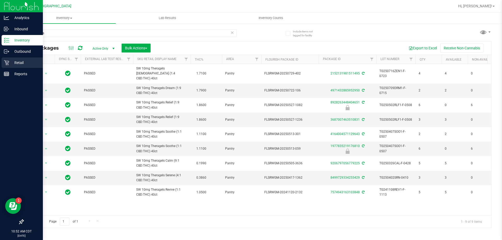
click at [16, 60] on p "Retail" at bounding box center [24, 63] width 31 height 6
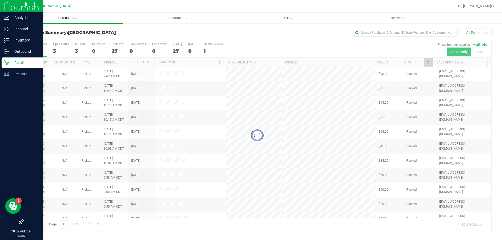
click at [67, 15] on uib-tab-heading "Purchases Summary of purchases Fulfillment All purchases" at bounding box center [68, 18] width 110 height 11
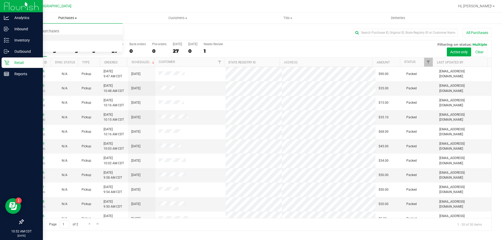
click at [42, 36] on span "Fulfillment" at bounding box center [29, 38] width 32 height 4
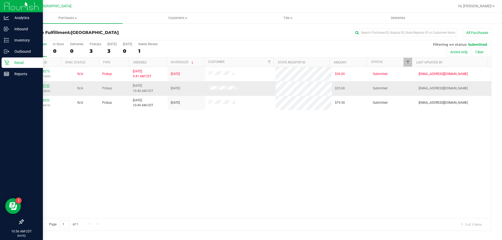
click at [45, 85] on link "11849132" at bounding box center [42, 86] width 15 height 4
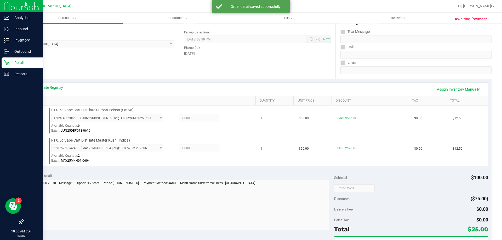
scroll to position [78, 0]
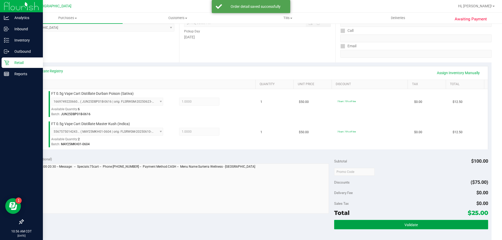
click at [250, 221] on button "Validate" at bounding box center [411, 224] width 154 height 9
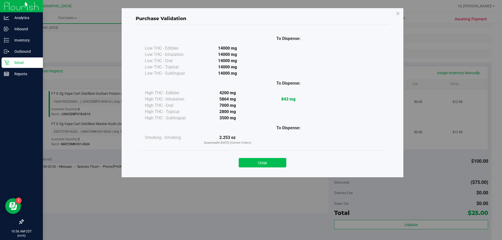
click at [250, 159] on button "Close" at bounding box center [263, 162] width 48 height 9
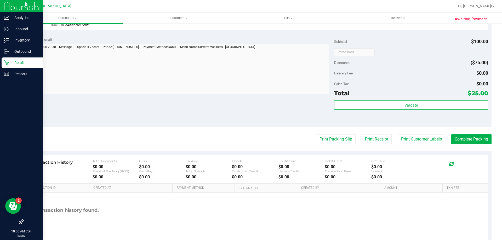
scroll to position [218, 0]
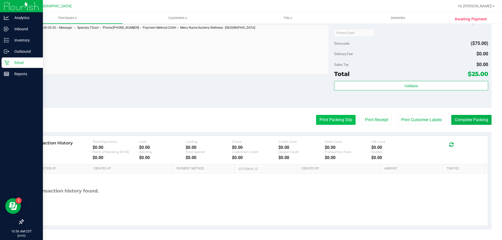
click at [250, 118] on button "Print Packing Slip" at bounding box center [335, 120] width 39 height 10
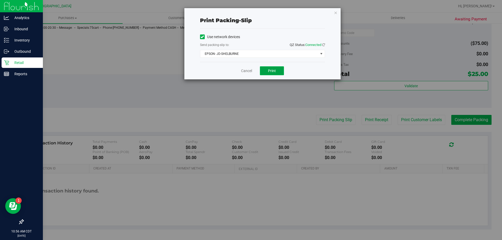
click at [250, 67] on button "Print" at bounding box center [272, 70] width 24 height 9
click at [250, 13] on icon "button" at bounding box center [336, 12] width 4 height 6
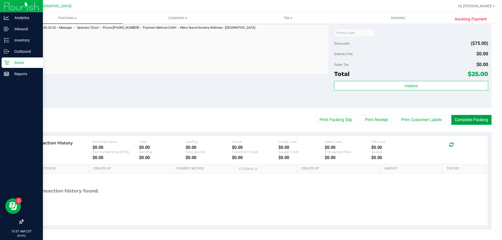
click at [250, 117] on button "Complete Packing" at bounding box center [471, 120] width 40 height 10
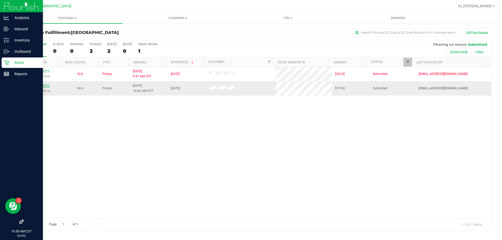
click at [39, 84] on link "11849222" at bounding box center [42, 86] width 15 height 4
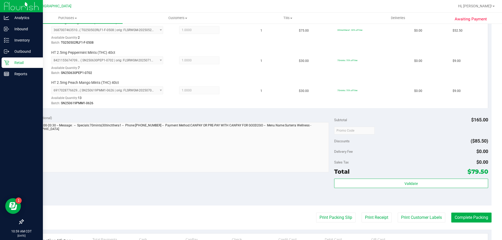
scroll to position [235, 0]
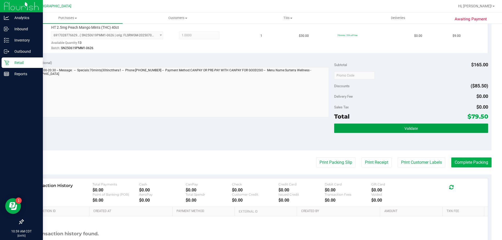
click at [250, 133] on button "Validate" at bounding box center [411, 128] width 154 height 9
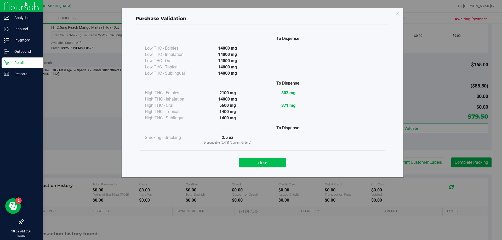
click at [250, 164] on button "Close" at bounding box center [263, 162] width 48 height 9
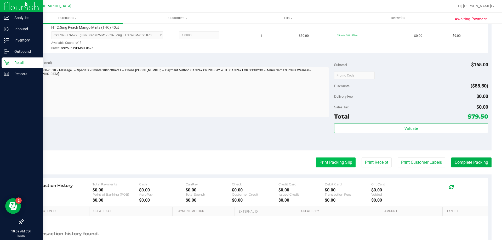
click at [250, 158] on button "Print Packing Slip" at bounding box center [335, 163] width 39 height 10
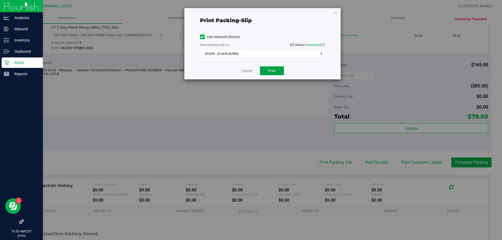
click at [250, 70] on button "Print" at bounding box center [272, 70] width 24 height 9
click at [250, 13] on icon "button" at bounding box center [336, 12] width 4 height 6
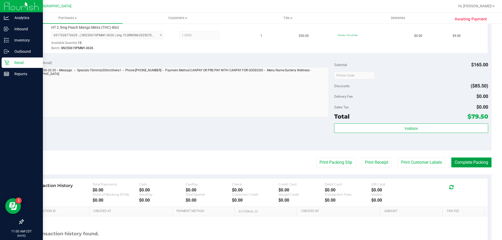
click at [250, 164] on button "Complete Packing" at bounding box center [471, 163] width 40 height 10
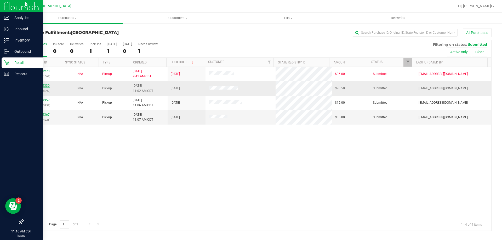
click at [45, 87] on link "11849330" at bounding box center [42, 86] width 15 height 4
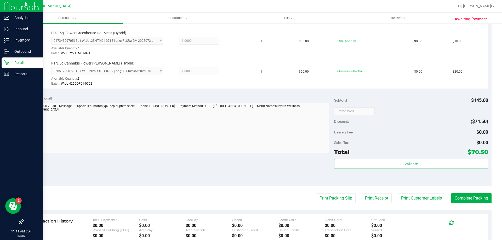
scroll to position [235, 0]
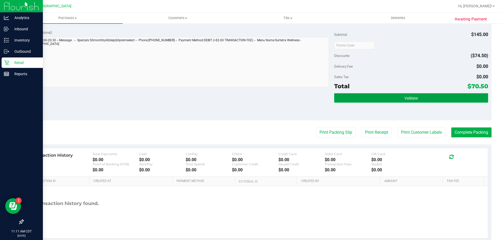
click at [250, 99] on button "Validate" at bounding box center [411, 97] width 154 height 9
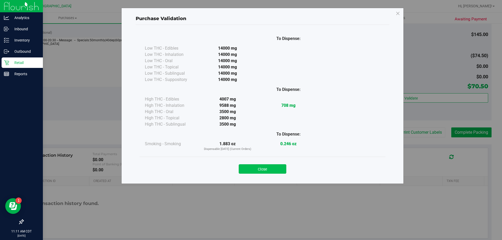
click at [250, 169] on button "Close" at bounding box center [263, 168] width 48 height 9
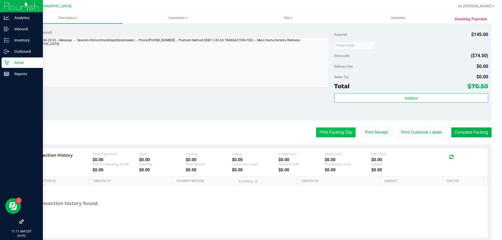
click at [250, 130] on button "Print Packing Slip" at bounding box center [335, 133] width 39 height 10
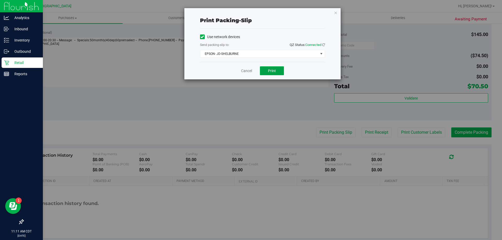
click at [250, 70] on span "Print" at bounding box center [272, 71] width 8 height 4
click at [250, 11] on icon "button" at bounding box center [336, 12] width 4 height 6
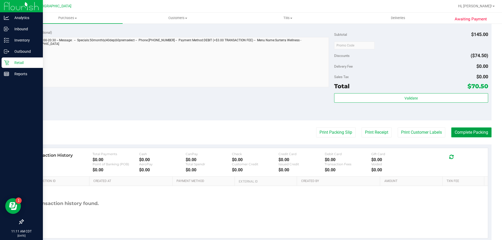
click at [250, 132] on button "Complete Packing" at bounding box center [471, 133] width 40 height 10
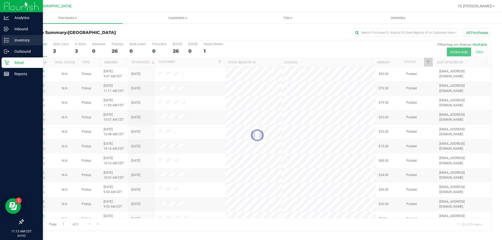
click at [20, 42] on p "Inventory" at bounding box center [24, 40] width 31 height 6
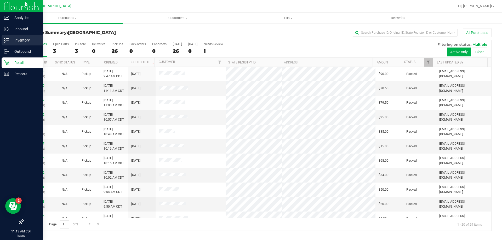
click at [8, 41] on icon at bounding box center [6, 40] width 5 height 5
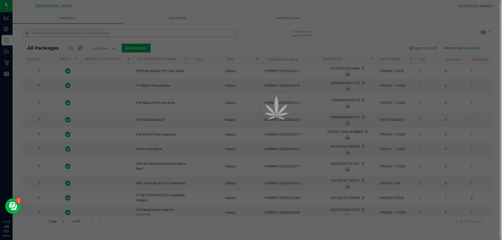
click at [62, 34] on div at bounding box center [251, 120] width 502 height 240
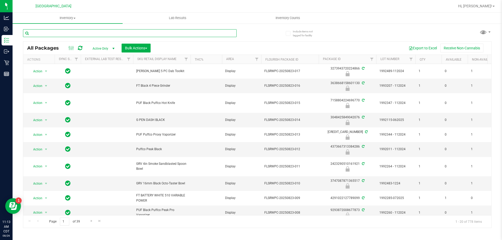
click at [62, 34] on input "text" at bounding box center [130, 33] width 214 height 8
type input "drm"
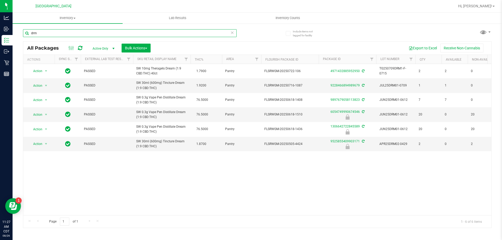
drag, startPoint x: 60, startPoint y: 32, endPoint x: 20, endPoint y: 32, distance: 40.5
click at [20, 32] on div "Include items not tagged for facility drm All Packages Active Only Active Only …" at bounding box center [257, 102] width 489 height 159
